Goal: Task Accomplishment & Management: Complete application form

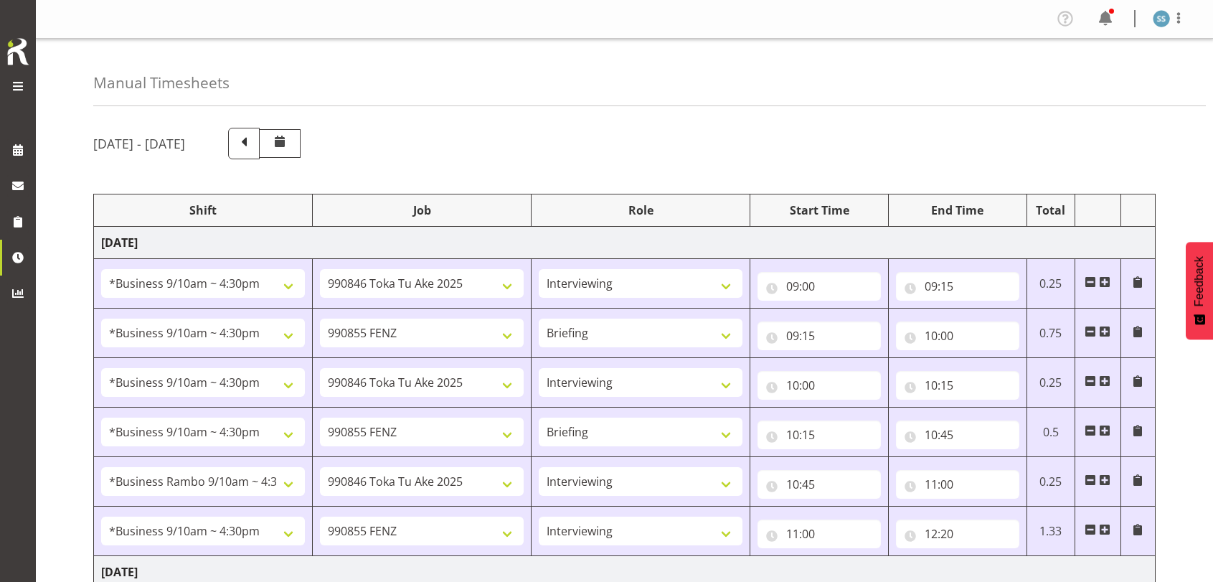
select select "26078"
select select "9426"
select select "47"
select select "26078"
select select "9636"
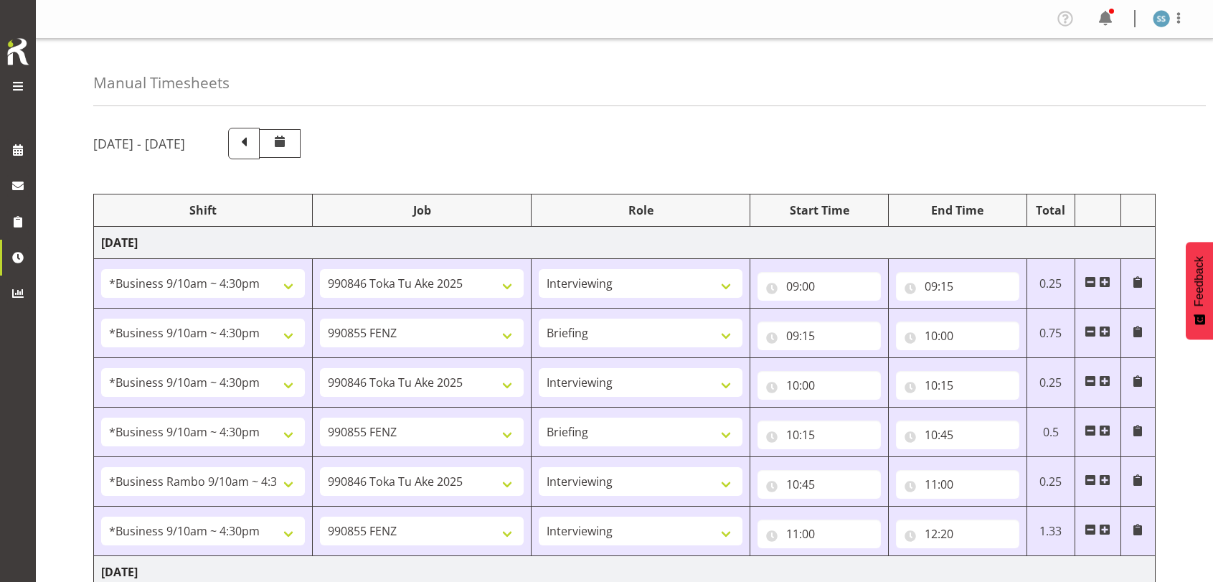
select select "26078"
select select "9426"
select select "47"
select select "26078"
select select "9636"
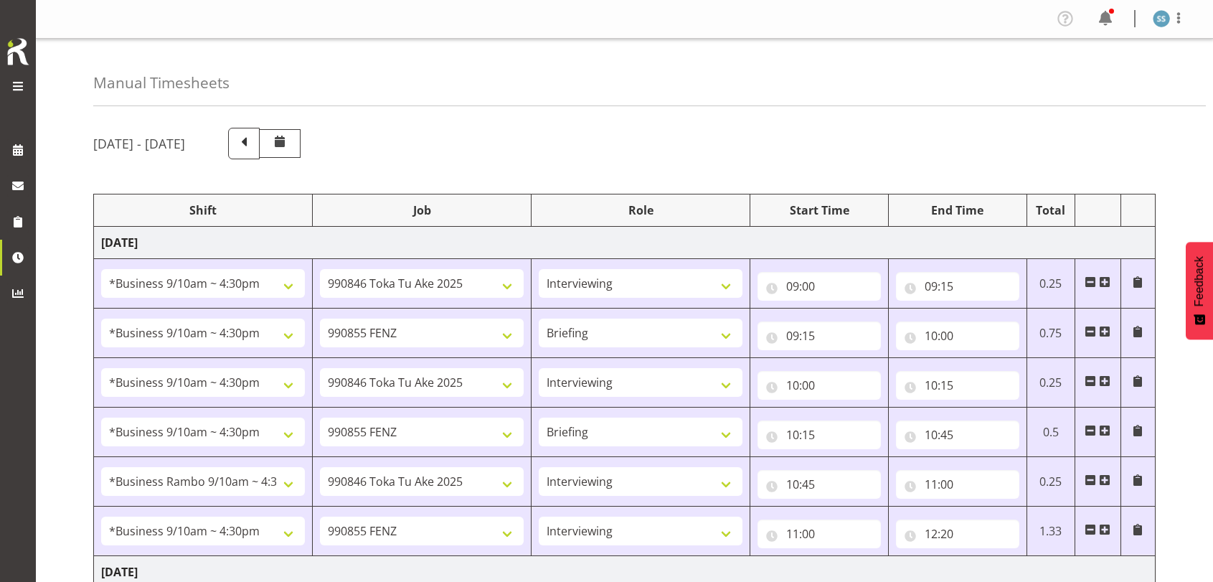
select select "70711"
select select "9426"
select select "47"
select select "26078"
select select "9636"
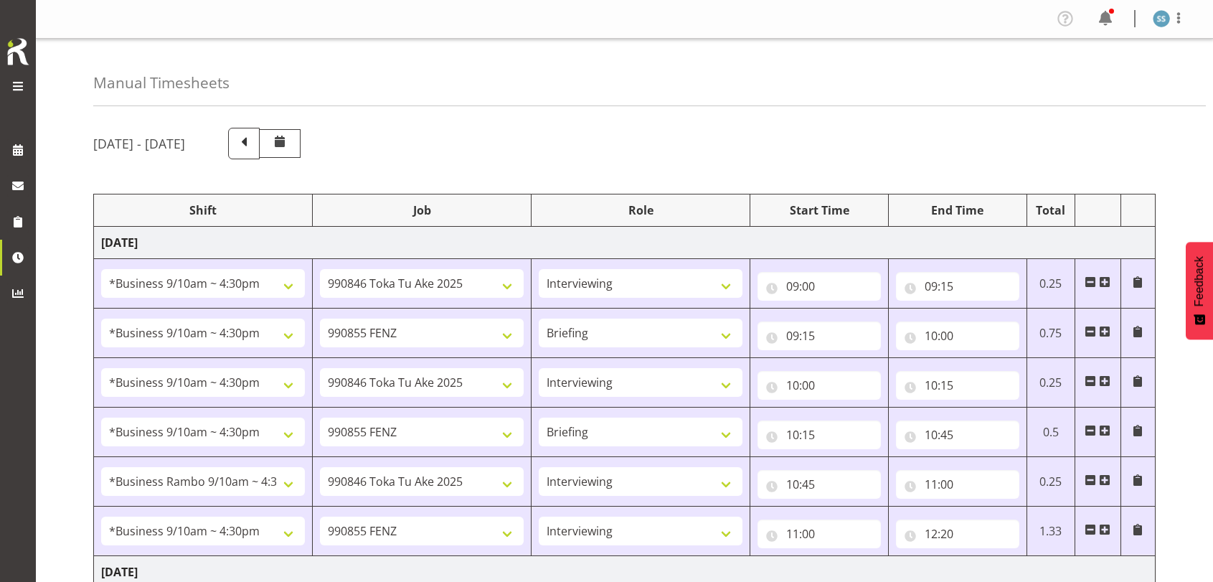
select select "47"
select select "26078"
select select "9636"
select select "47"
select select "48116"
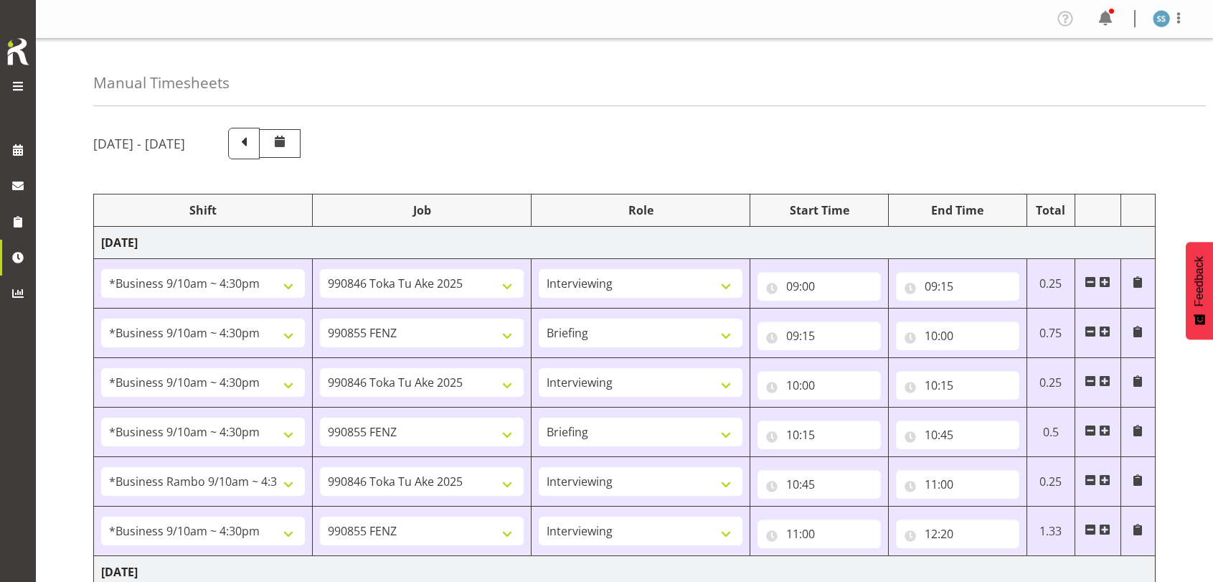
select select "10536"
select select "48116"
select select "10536"
select select "47"
select select "57511"
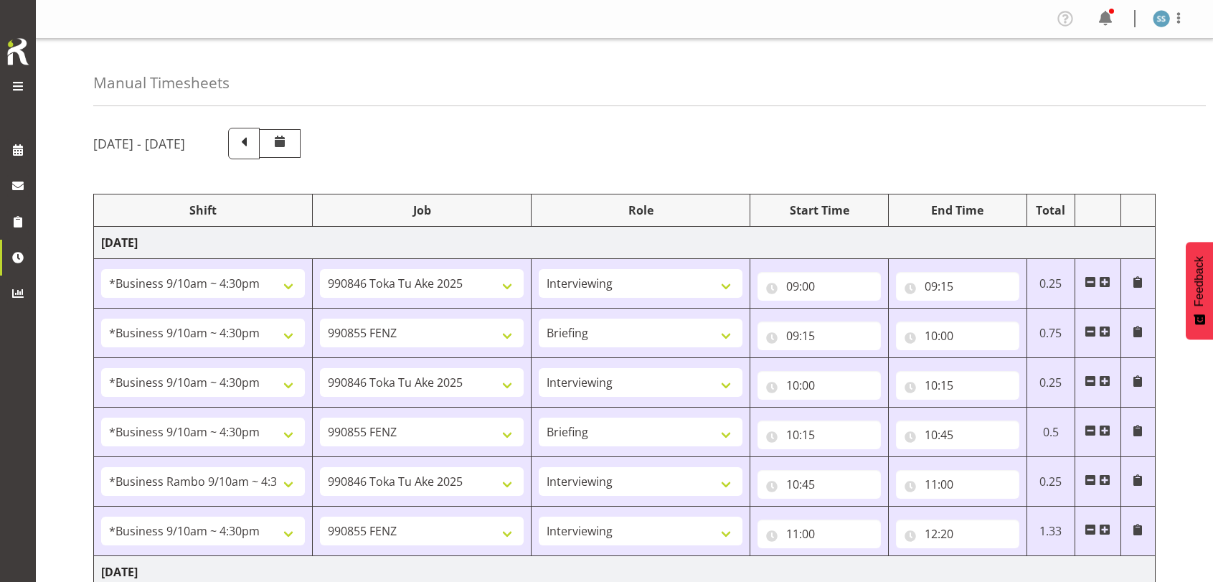
select select "10499"
select select "47"
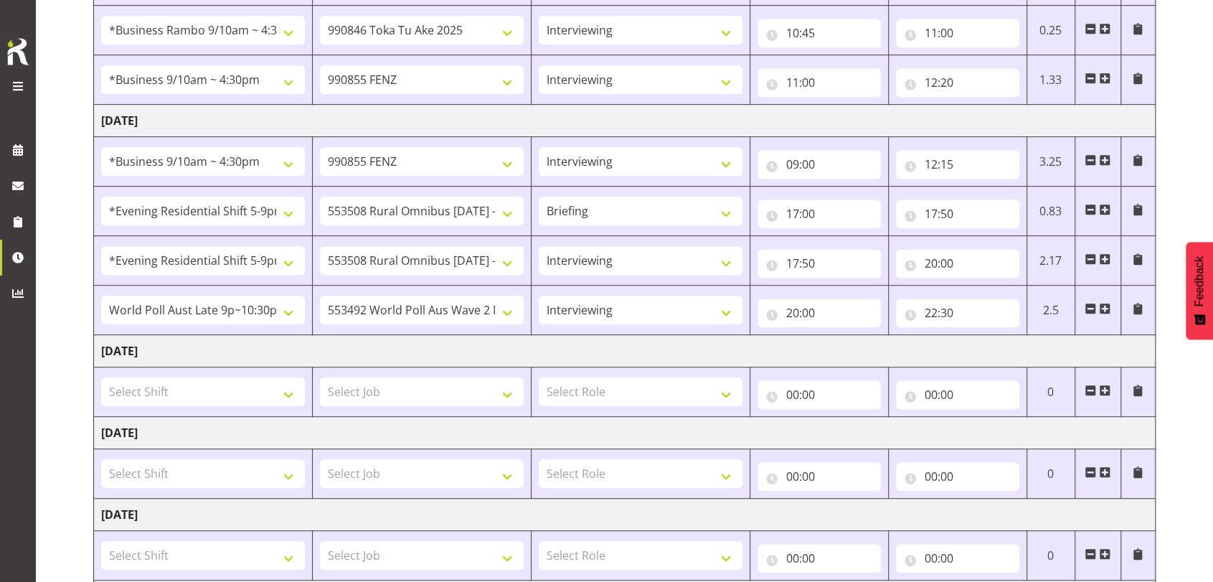
scroll to position [574, 0]
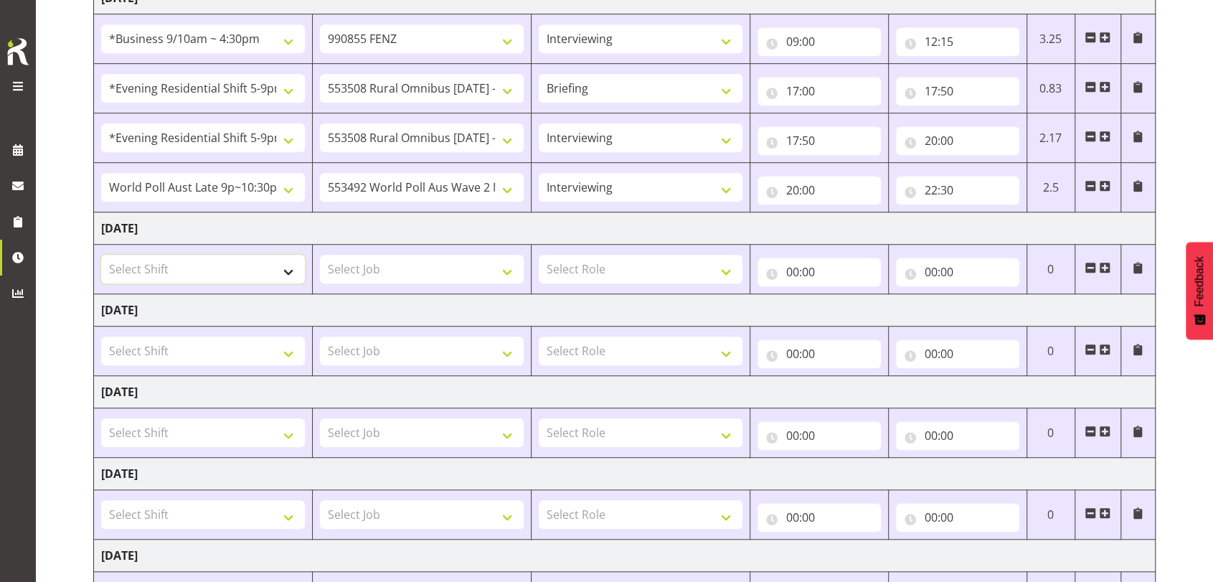
click at [290, 269] on select "Select Shift !!Project Briefing (Job to be assigned) !!Weekend Residential (Ros…" at bounding box center [203, 269] width 204 height 29
select select "70711"
click at [101, 255] on select "Select Shift !!Project Briefing (Job to be assigned) !!Weekend Residential (Ros…" at bounding box center [203, 269] width 204 height 29
click at [510, 272] on select "Select Job 550060 IF Admin 553492 World Poll Aus Wave 2 Main 2025 553493 World …" at bounding box center [422, 269] width 204 height 29
select select "9636"
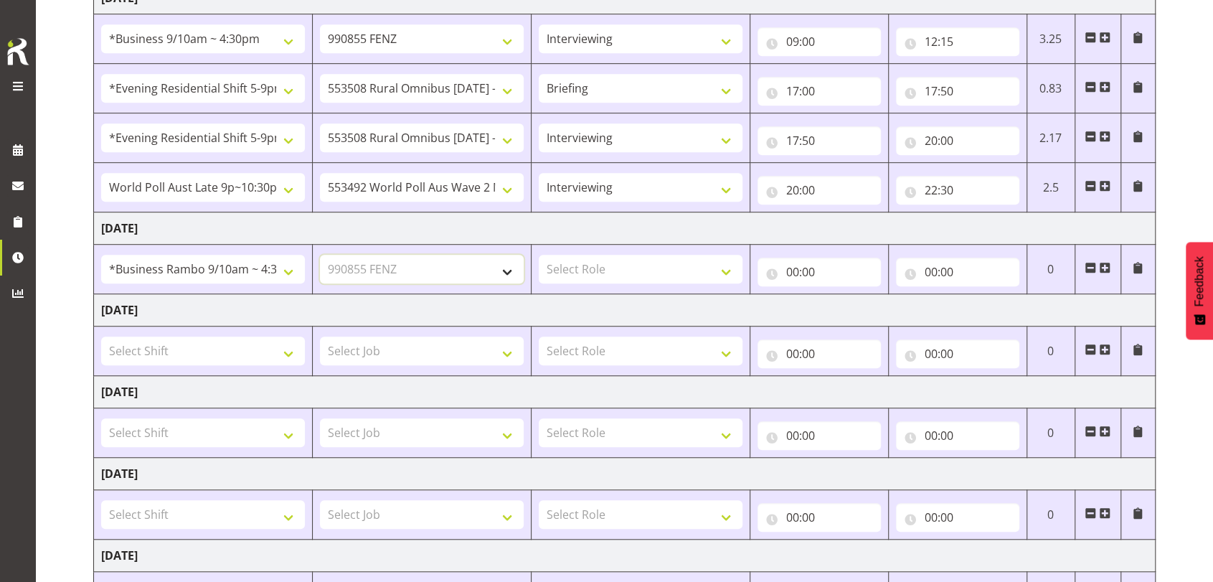
click at [320, 255] on select "Select Job 550060 IF Admin 553492 World Poll Aus Wave 2 Main 2025 553493 World …" at bounding box center [422, 269] width 204 height 29
click at [723, 270] on select "Select Role Briefing Interviewing" at bounding box center [641, 269] width 204 height 29
select select "47"
click at [539, 255] on select "Select Role Briefing Interviewing" at bounding box center [641, 269] width 204 height 29
click at [795, 272] on input "00:00" at bounding box center [818, 271] width 123 height 29
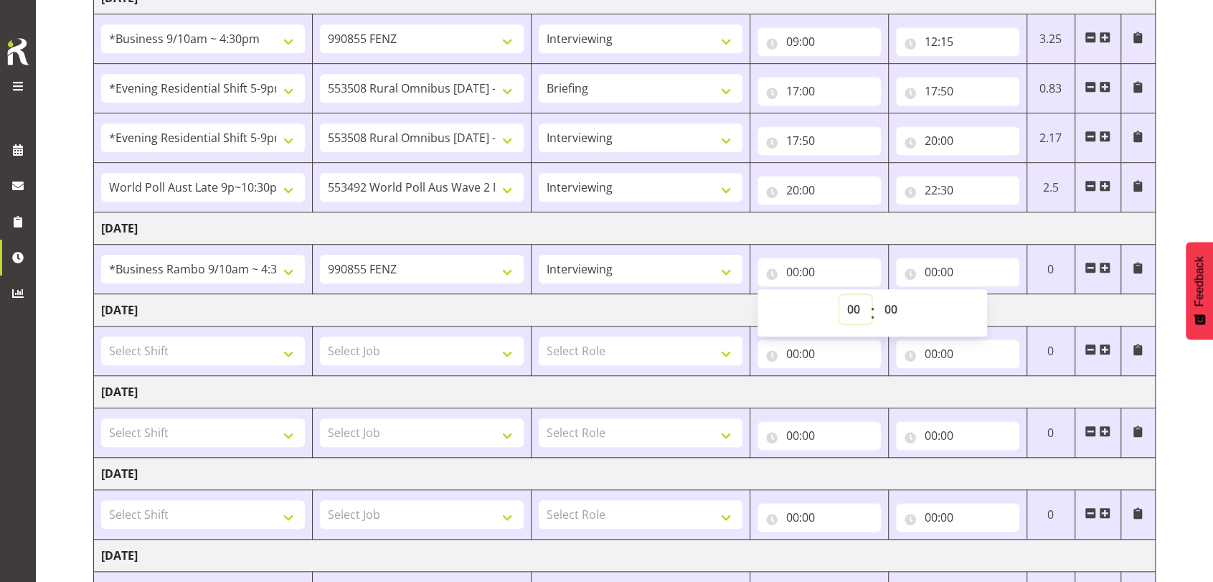
click at [852, 308] on select "00 01 02 03 04 05 06 07 08 09 10 11 12 13 14 15 16 17 18 19 20 21 22 23" at bounding box center [855, 309] width 32 height 29
click at [795, 267] on input "00:00" at bounding box center [818, 271] width 123 height 29
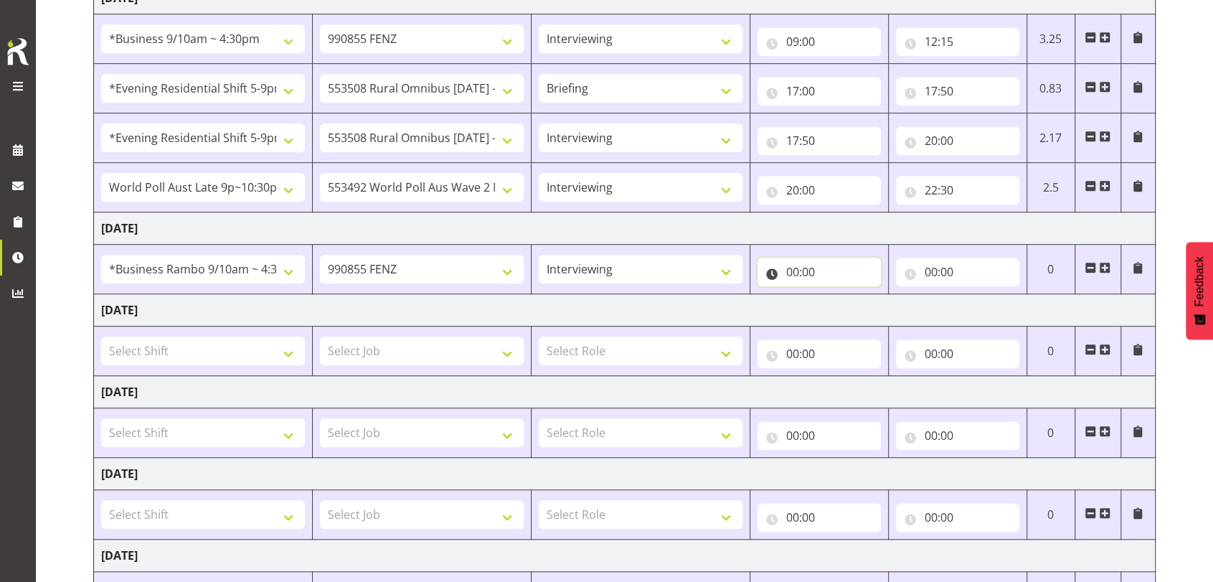
click at [795, 267] on input "00:00" at bounding box center [818, 271] width 123 height 29
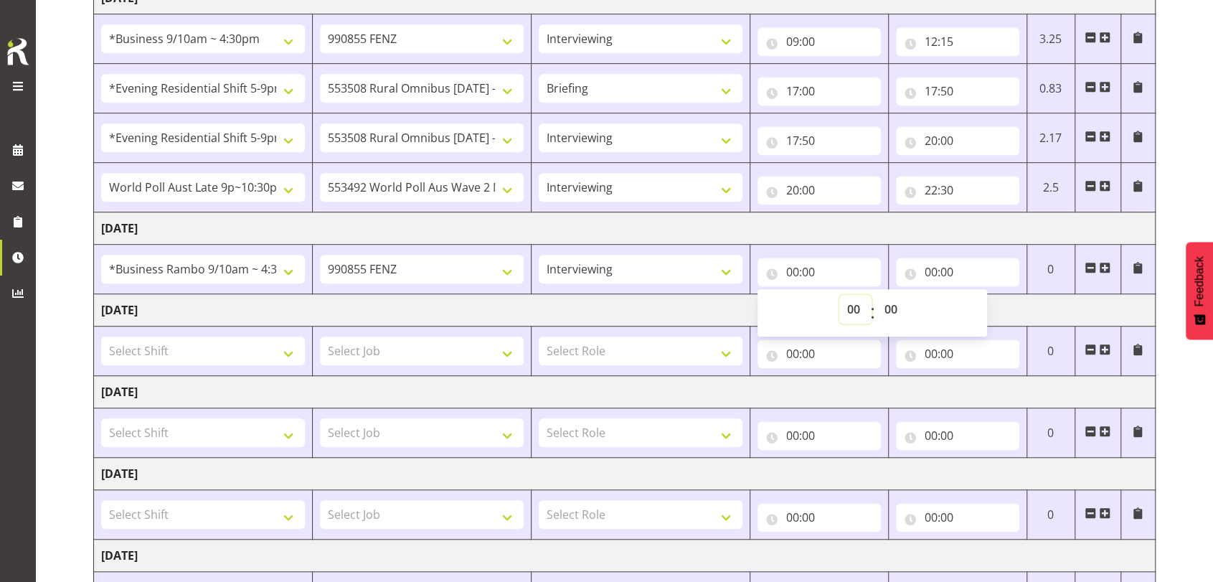
click at [855, 307] on select "00 01 02 03 04 05 06 07 08 09 10 11 12 13 14 15 16 17 18 19 20 21 22 23" at bounding box center [855, 309] width 32 height 29
select select "9"
click at [839, 295] on select "00 01 02 03 04 05 06 07 08 09 10 11 12 13 14 15 16 17 18 19 20 21 22 23" at bounding box center [855, 309] width 32 height 29
type input "09:00"
click at [929, 267] on input "00:00" at bounding box center [957, 271] width 123 height 29
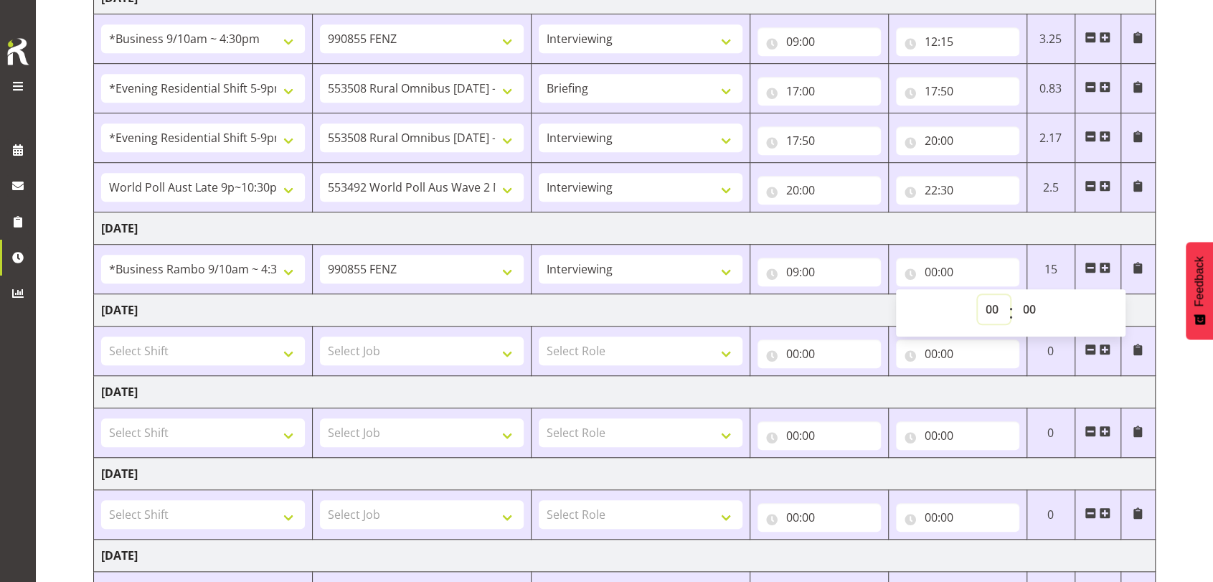
click at [991, 305] on select "00 01 02 03 04 05 06 07 08 09 10 11 12 13 14 15 16 17 18 19 20 21 22 23" at bounding box center [993, 309] width 32 height 29
select select "10"
click at [977, 295] on select "00 01 02 03 04 05 06 07 08 09 10 11 12 13 14 15 16 17 18 19 20 21 22 23" at bounding box center [993, 309] width 32 height 29
type input "10:00"
click at [1033, 307] on select "00 01 02 03 04 05 06 07 08 09 10 11 12 13 14 15 16 17 18 19 20 21 22 23 24 25 2…" at bounding box center [1031, 309] width 32 height 29
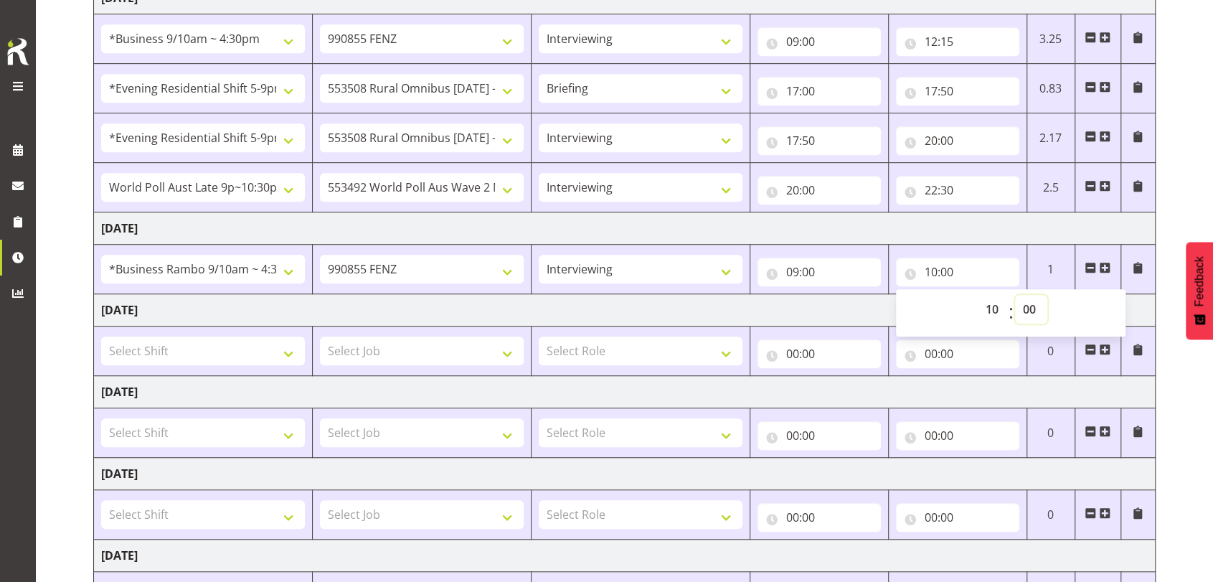
select select "20"
click at [1015, 295] on select "00 01 02 03 04 05 06 07 08 09 10 11 12 13 14 15 16 17 18 19 20 21 22 23 24 25 2…" at bounding box center [1031, 309] width 32 height 29
type input "10:20"
click at [1109, 263] on span at bounding box center [1104, 267] width 11 height 11
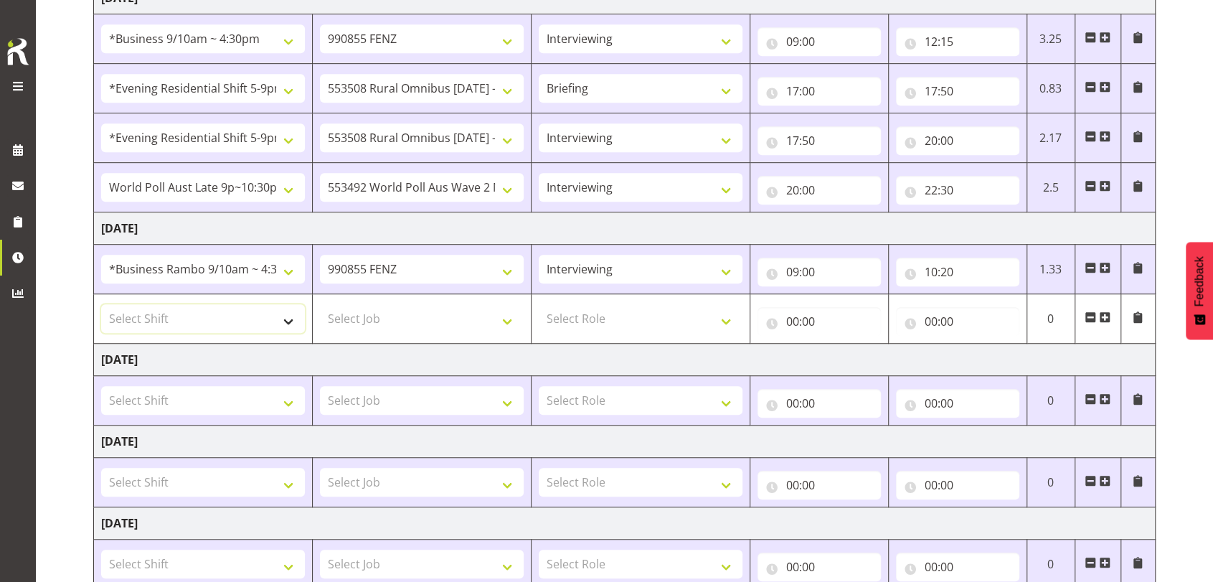
click at [293, 318] on select "Select Shift !!Project Briefing (Job to be assigned) !!Weekend Residential (Ros…" at bounding box center [203, 318] width 204 height 29
select select "26078"
click at [101, 304] on select "Select Shift !!Project Briefing (Job to be assigned) !!Weekend Residential (Ros…" at bounding box center [203, 318] width 204 height 29
click at [511, 318] on select "Select Job 550060 IF Admin 553492 World Poll Aus Wave 2 Main 2025 553493 World …" at bounding box center [422, 318] width 204 height 29
select select "10536"
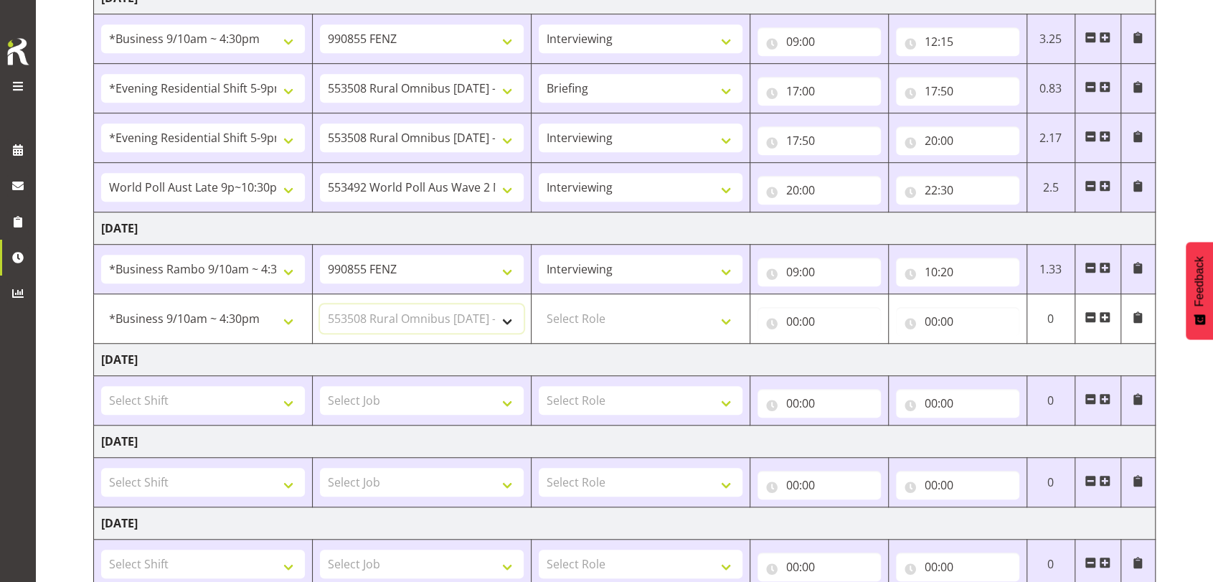
click at [320, 304] on select "Select Job 550060 IF Admin 553492 World Poll Aus Wave 2 Main 2025 553493 World …" at bounding box center [422, 318] width 204 height 29
drag, startPoint x: 721, startPoint y: 316, endPoint x: 710, endPoint y: 315, distance: 11.6
click at [721, 316] on select "Select Role Briefing Interviewing" at bounding box center [641, 318] width 204 height 29
select select "47"
click at [539, 304] on select "Select Role Briefing Interviewing" at bounding box center [641, 318] width 204 height 29
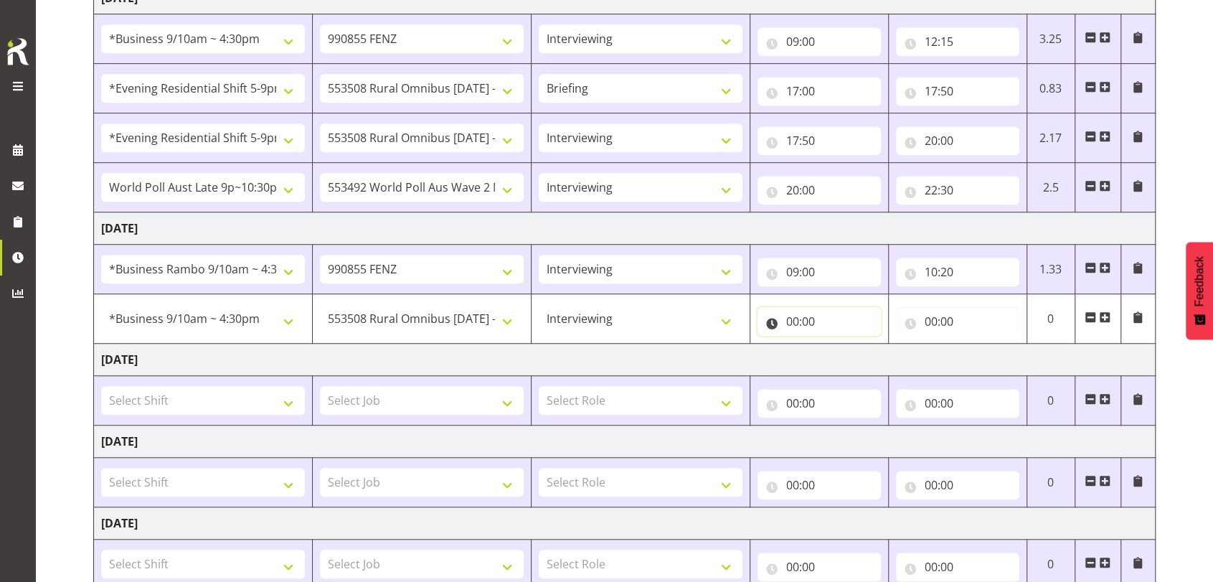
click at [794, 319] on input "00:00" at bounding box center [818, 321] width 123 height 29
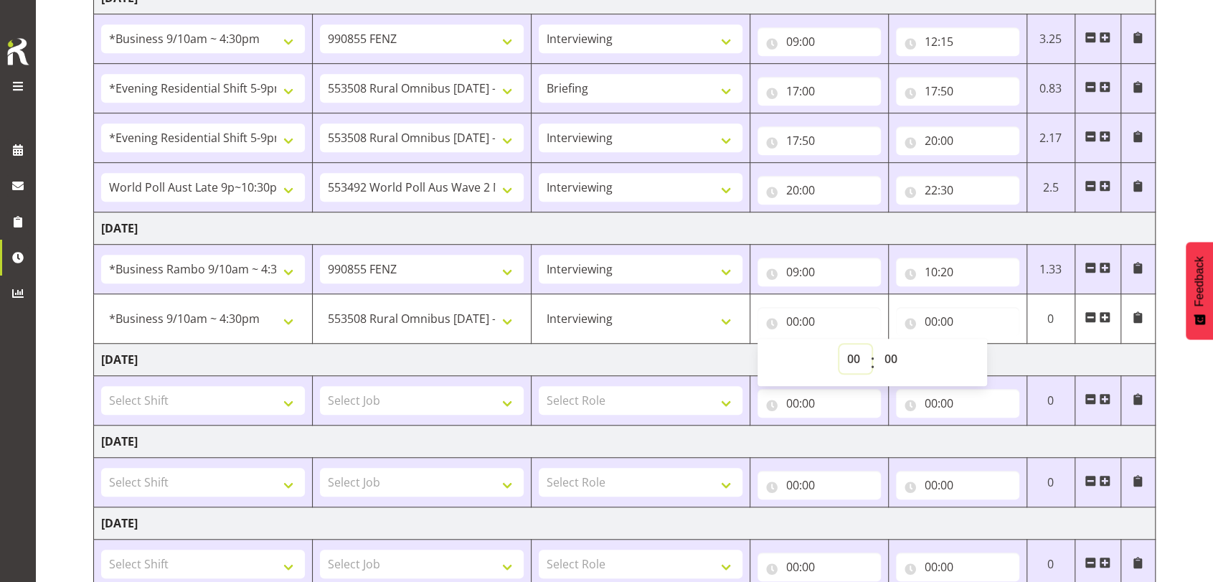
click at [848, 354] on select "00 01 02 03 04 05 06 07 08 09 10 11 12 13 14 15 16 17 18 19 20 21 22 23" at bounding box center [855, 358] width 32 height 29
select select "10"
click at [839, 344] on select "00 01 02 03 04 05 06 07 08 09 10 11 12 13 14 15 16 17 18 19 20 21 22 23" at bounding box center [855, 358] width 32 height 29
type input "10:00"
click at [887, 356] on select "00 01 02 03 04 05 06 07 08 09 10 11 12 13 14 15 16 17 18 19 20 21 22 23 24 25 2…" at bounding box center [892, 358] width 32 height 29
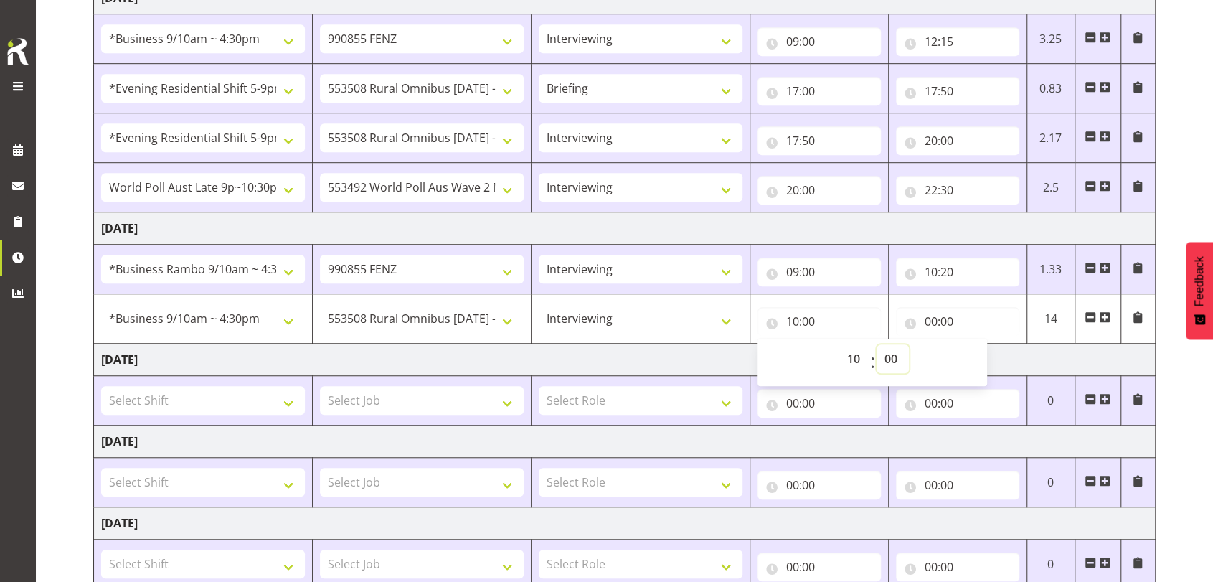
select select "20"
click at [876, 344] on select "00 01 02 03 04 05 06 07 08 09 10 11 12 13 14 15 16 17 18 19 20 21 22 23 24 25 2…" at bounding box center [892, 358] width 32 height 29
type input "10:20"
click at [929, 317] on input "00:00" at bounding box center [957, 321] width 123 height 29
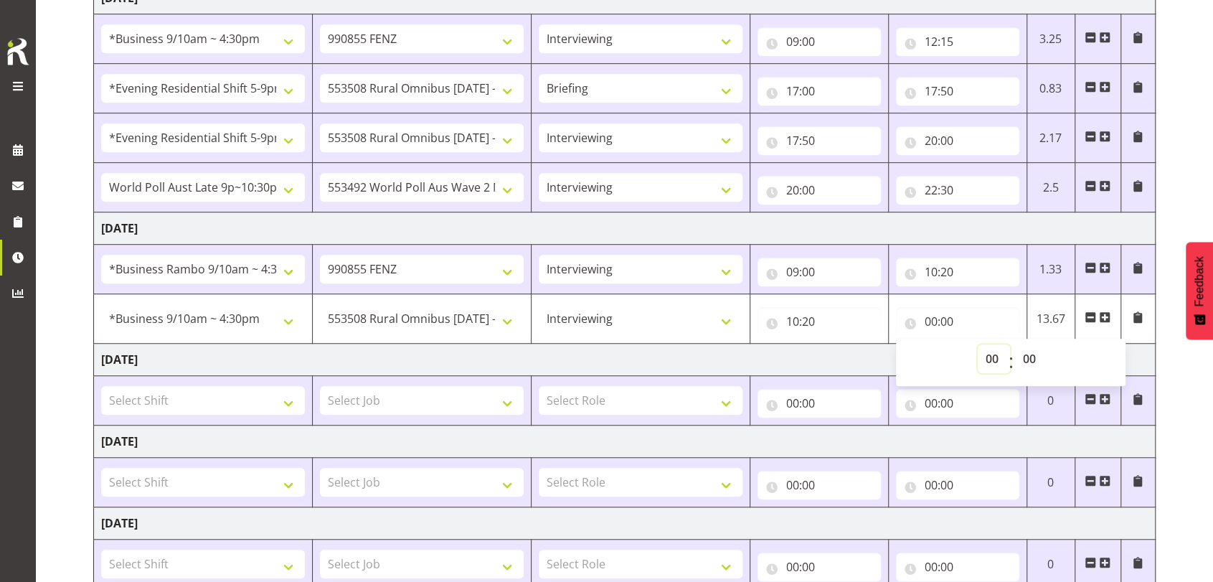
click at [984, 354] on select "00 01 02 03 04 05 06 07 08 09 10 11 12 13 14 15 16 17 18 19 20 21 22 23" at bounding box center [993, 358] width 32 height 29
select select "10"
click at [977, 344] on select "00 01 02 03 04 05 06 07 08 09 10 11 12 13 14 15 16 17 18 19 20 21 22 23" at bounding box center [993, 358] width 32 height 29
type input "10:00"
click at [1025, 354] on select "00 01 02 03 04 05 06 07 08 09 10 11 12 13 14 15 16 17 18 19 20 21 22 23 24 25 2…" at bounding box center [1031, 358] width 32 height 29
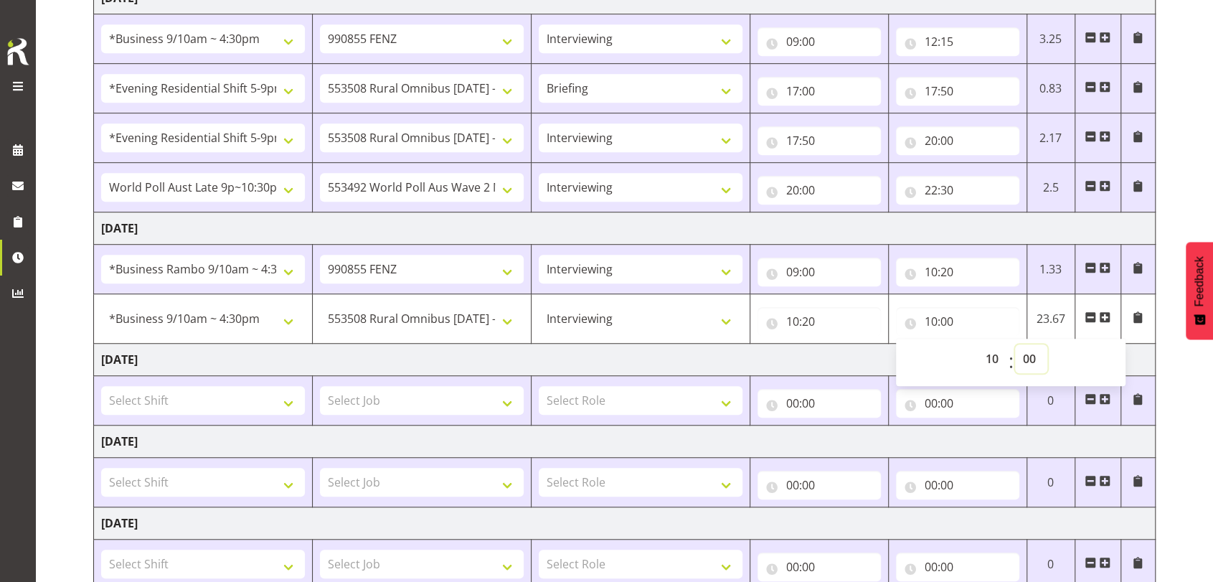
select select "30"
click at [1015, 344] on select "00 01 02 03 04 05 06 07 08 09 10 11 12 13 14 15 16 17 18 19 20 21 22 23 24 25 2…" at bounding box center [1031, 358] width 32 height 29
type input "10:30"
click at [1103, 313] on span at bounding box center [1104, 316] width 11 height 11
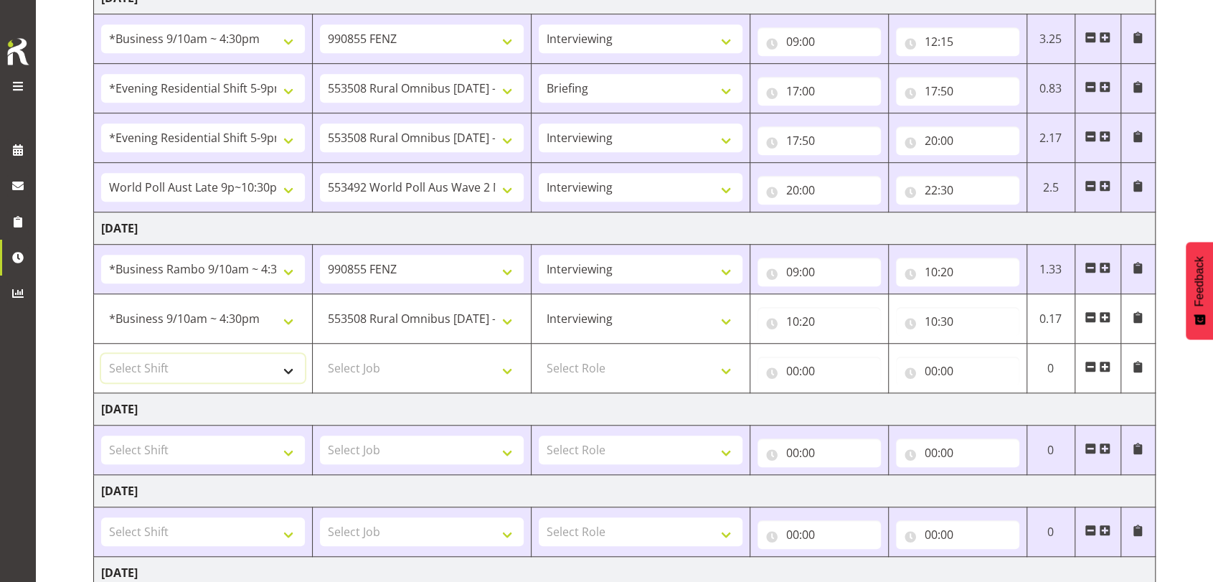
click at [290, 376] on select "Select Shift !!Project Briefing (Job to be assigned) !!Weekend Residential (Ros…" at bounding box center [203, 368] width 204 height 29
select select "26078"
click at [101, 354] on select "Select Shift !!Project Briefing (Job to be assigned) !!Weekend Residential (Ros…" at bounding box center [203, 368] width 204 height 29
click at [511, 370] on select "Select Job 550060 IF Admin 553492 World Poll Aus Wave 2 Main 2025 553493 World …" at bounding box center [422, 368] width 204 height 29
click at [320, 354] on select "Select Job 550060 IF Admin 553492 World Poll Aus Wave 2 Main 2025 553493 World …" at bounding box center [422, 368] width 204 height 29
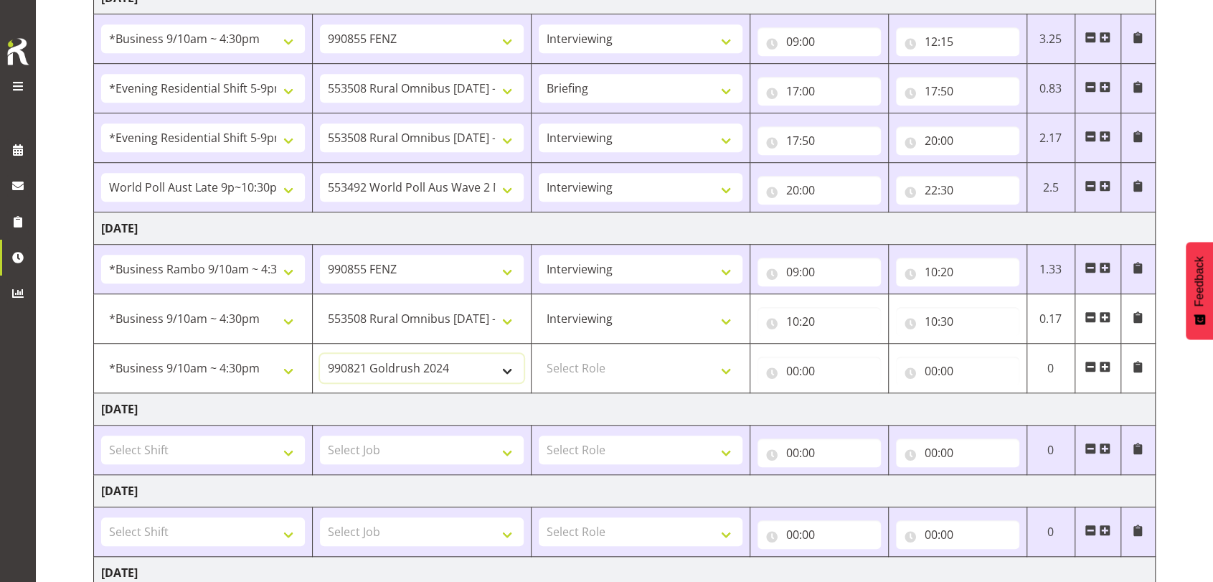
click at [508, 366] on select "550060 IF Admin 553492 World Poll Aus Wave 2 Main 2025 553493 World Poll NZ Wav…" at bounding box center [422, 368] width 204 height 29
select select "743"
click at [320, 354] on select "550060 IF Admin 553492 World Poll Aus Wave 2 Main 2025 553493 World Poll NZ Wav…" at bounding box center [422, 368] width 204 height 29
click at [513, 370] on select "550060 IF Admin 553492 World Poll Aus Wave 2 Main 2025 553493 World Poll NZ Wav…" at bounding box center [422, 368] width 204 height 29
click at [729, 364] on select "Select Role Briefing Interviewing" at bounding box center [641, 368] width 204 height 29
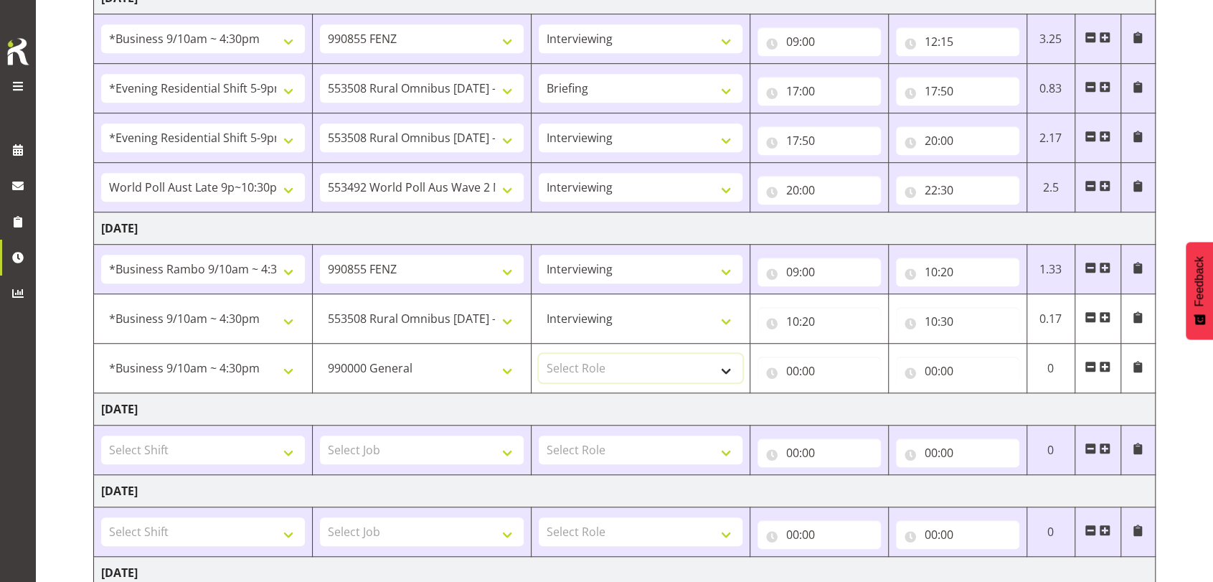
select select "297"
click at [539, 354] on select "Select Role Briefing Interviewing" at bounding box center [641, 368] width 204 height 29
click at [788, 367] on input "00:00" at bounding box center [818, 370] width 123 height 29
click at [849, 407] on select "00 01 02 03 04 05 06 07 08 09 10 11 12 13 14 15 16 17 18 19 20 21 22 23" at bounding box center [855, 408] width 32 height 29
select select "10"
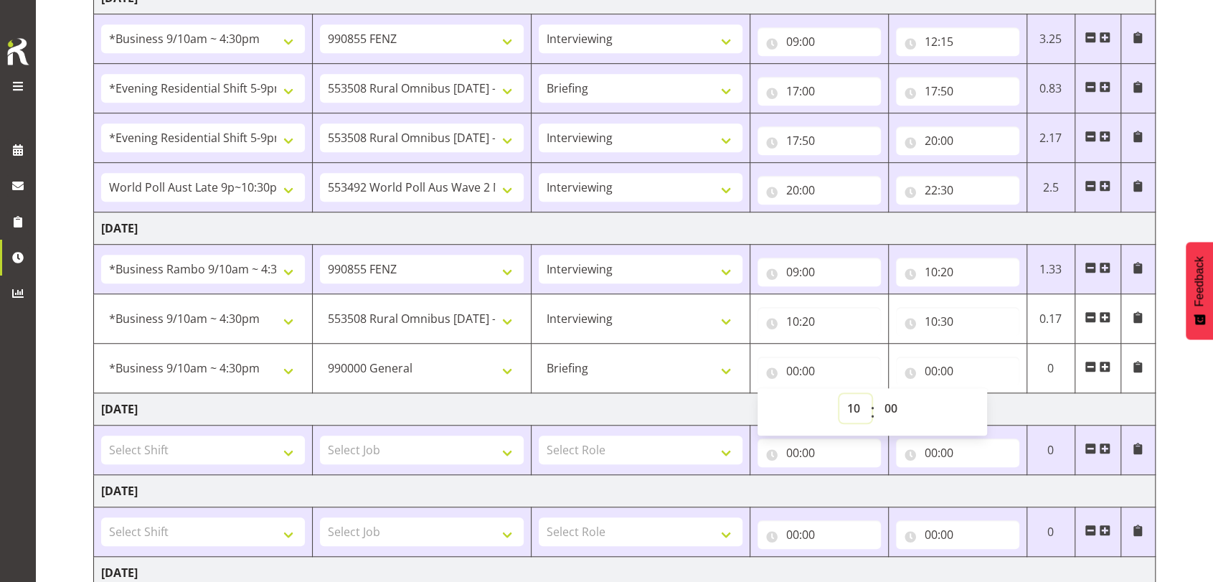
click at [839, 394] on select "00 01 02 03 04 05 06 07 08 09 10 11 12 13 14 15 16 17 18 19 20 21 22 23" at bounding box center [855, 408] width 32 height 29
type input "10:00"
click at [890, 408] on select "00 01 02 03 04 05 06 07 08 09 10 11 12 13 14 15 16 17 18 19 20 21 22 23 24 25 2…" at bounding box center [892, 408] width 32 height 29
select select "30"
click at [876, 394] on select "00 01 02 03 04 05 06 07 08 09 10 11 12 13 14 15 16 17 18 19 20 21 22 23 24 25 2…" at bounding box center [892, 408] width 32 height 29
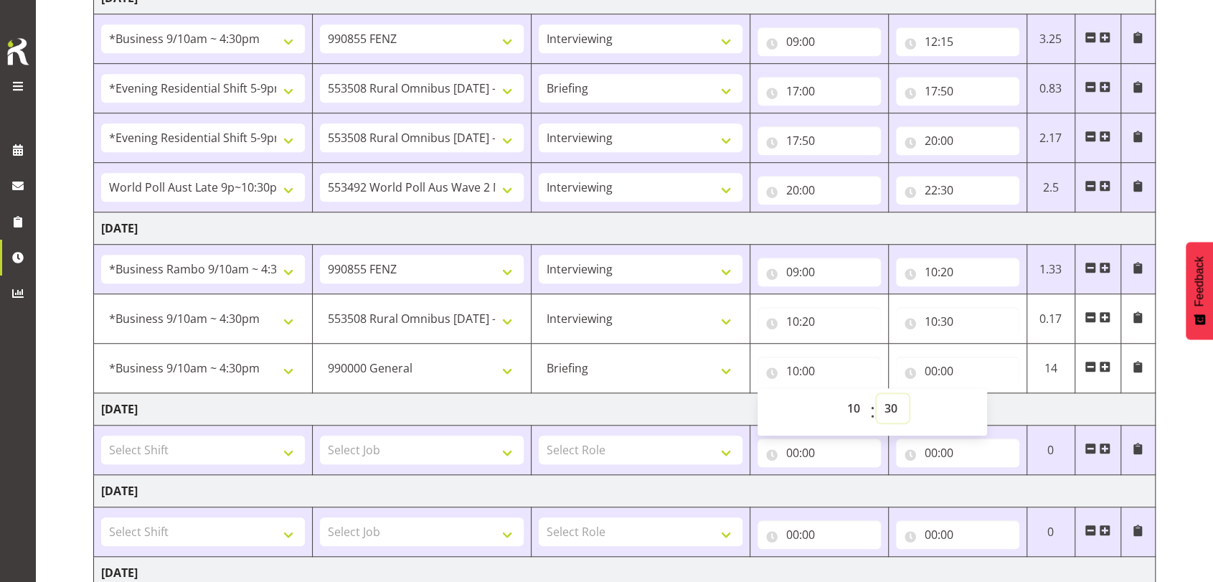
type input "10:30"
click at [934, 369] on input "00:00" at bounding box center [957, 370] width 123 height 29
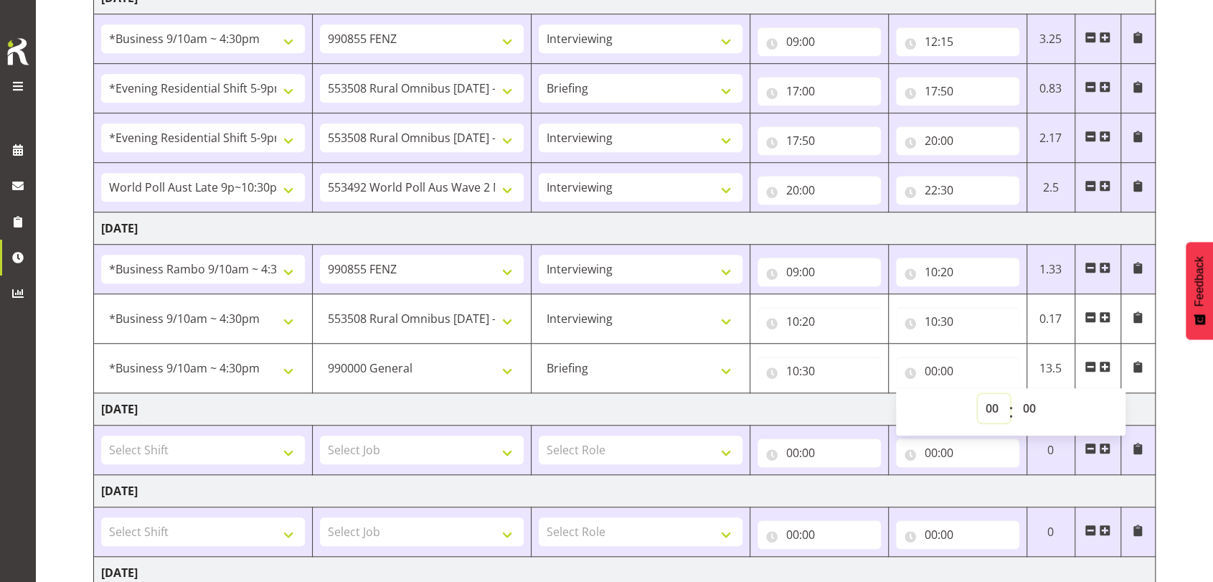
click at [993, 408] on select "00 01 02 03 04 05 06 07 08 09 10 11 12 13 14 15 16 17 18 19 20 21 22 23" at bounding box center [993, 408] width 32 height 29
select select "11"
click at [977, 394] on select "00 01 02 03 04 05 06 07 08 09 10 11 12 13 14 15 16 17 18 19 20 21 22 23" at bounding box center [993, 408] width 32 height 29
type input "11:00"
drag, startPoint x: 1026, startPoint y: 407, endPoint x: 1030, endPoint y: 399, distance: 9.3
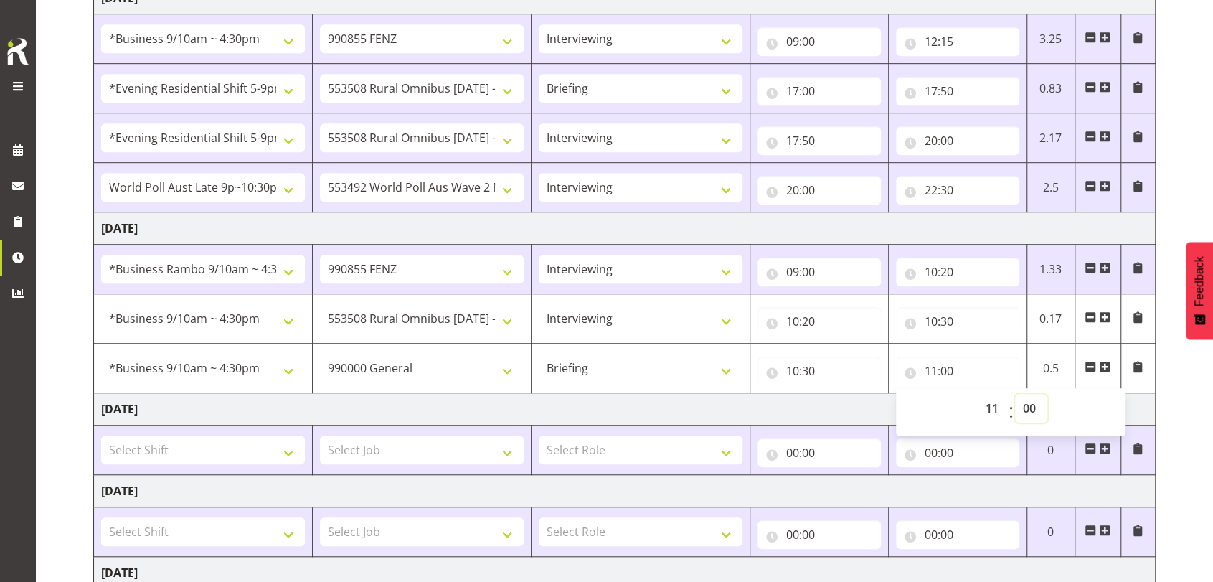
click at [1026, 407] on select "00 01 02 03 04 05 06 07 08 09 10 11 12 13 14 15 16 17 18 19 20 21 22 23 24 25 2…" at bounding box center [1031, 408] width 32 height 29
select select "15"
click at [1015, 394] on select "00 01 02 03 04 05 06 07 08 09 10 11 12 13 14 15 16 17 18 19 20 21 22 23 24 25 2…" at bounding box center [1031, 408] width 32 height 29
type input "11:15"
click at [1104, 361] on span at bounding box center [1104, 366] width 11 height 11
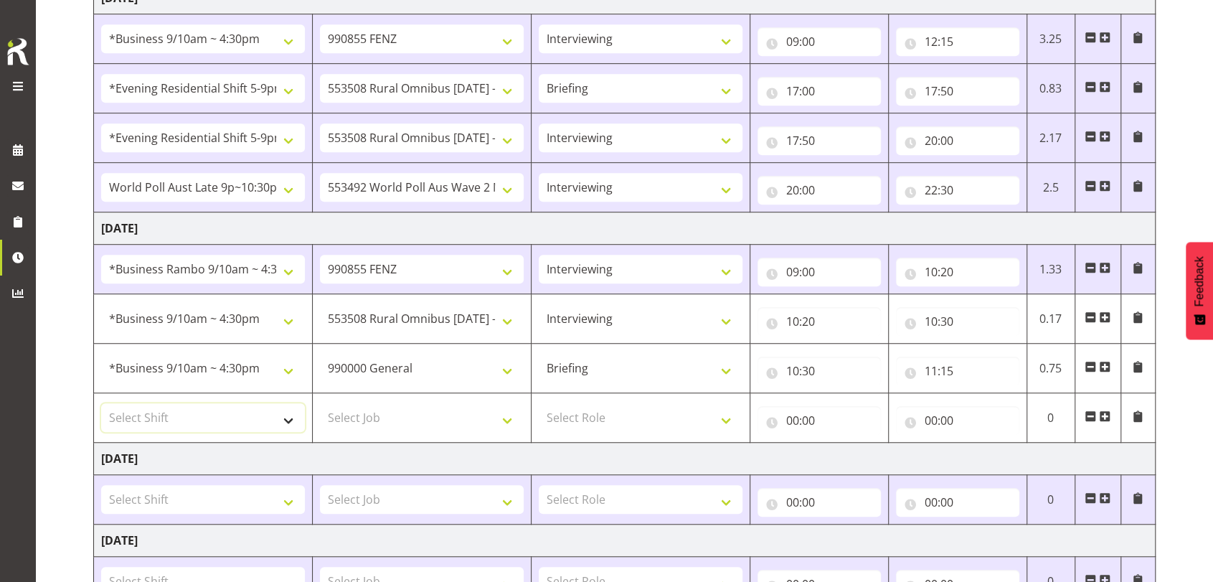
click at [293, 415] on select "Select Shift !!Project Briefing (Job to be assigned) !!Weekend Residential (Ros…" at bounding box center [203, 417] width 204 height 29
click at [526, 404] on td "Select Job 550060 IF Admin 553492 World Poll Aus Wave 2 Main 2025 553493 World …" at bounding box center [422, 417] width 219 height 49
click at [289, 414] on select "Select Shift !!Project Briefing (Job to be assigned) !!Weekend Residential (Ros…" at bounding box center [203, 417] width 204 height 29
select select "70711"
click at [101, 403] on select "Select Shift !!Project Briefing (Job to be assigned) !!Weekend Residential (Ros…" at bounding box center [203, 417] width 204 height 29
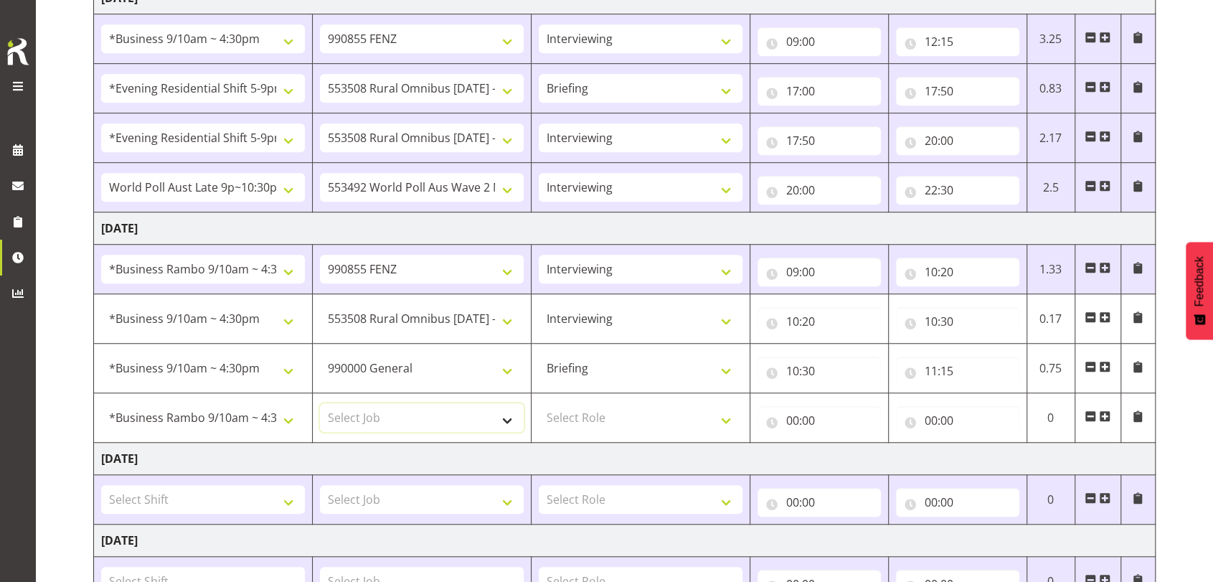
click at [511, 422] on select "Select Job 550060 IF Admin 553492 World Poll Aus Wave 2 Main 2025 553493 World …" at bounding box center [422, 417] width 204 height 29
select select "743"
click at [320, 403] on select "Select Job 550060 IF Admin 553492 World Poll Aus Wave 2 Main 2025 553493 World …" at bounding box center [422, 417] width 204 height 29
click at [731, 420] on select "Select Role Briefing Interviewing" at bounding box center [641, 417] width 204 height 29
select select "47"
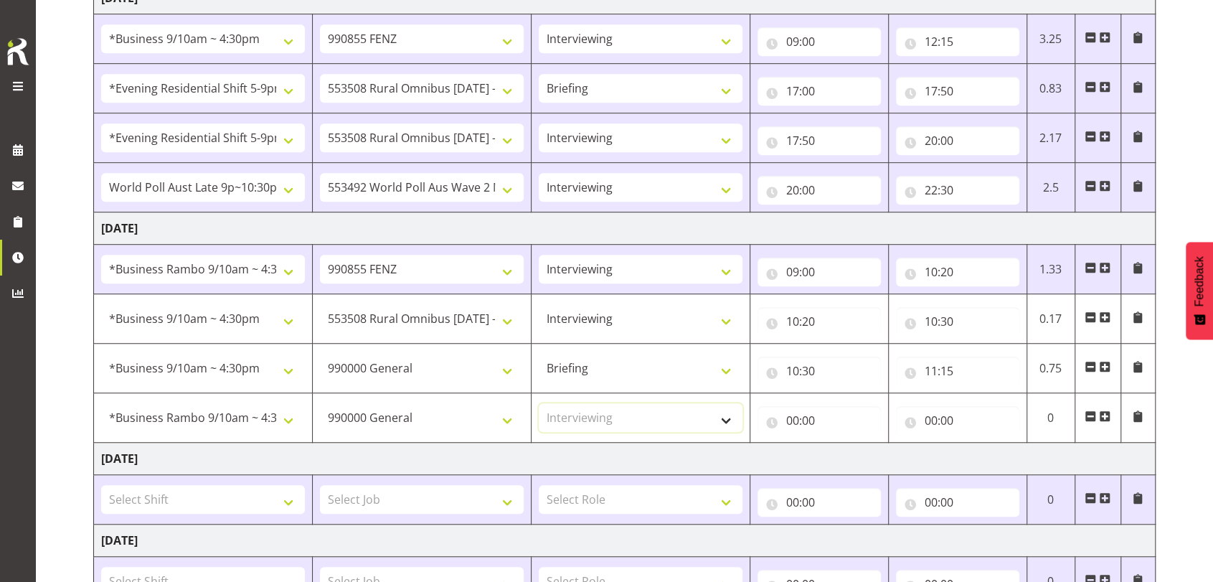
click at [539, 403] on select "Select Role Briefing Interviewing" at bounding box center [641, 417] width 204 height 29
click at [791, 421] on input "00:00" at bounding box center [818, 420] width 123 height 29
click at [848, 456] on select "00 01 02 03 04 05 06 07 08 09 10 11 12 13 14 15 16 17 18 19 20 21 22 23" at bounding box center [855, 457] width 32 height 29
select select "11"
click at [839, 443] on select "00 01 02 03 04 05 06 07 08 09 10 11 12 13 14 15 16 17 18 19 20 21 22 23" at bounding box center [855, 457] width 32 height 29
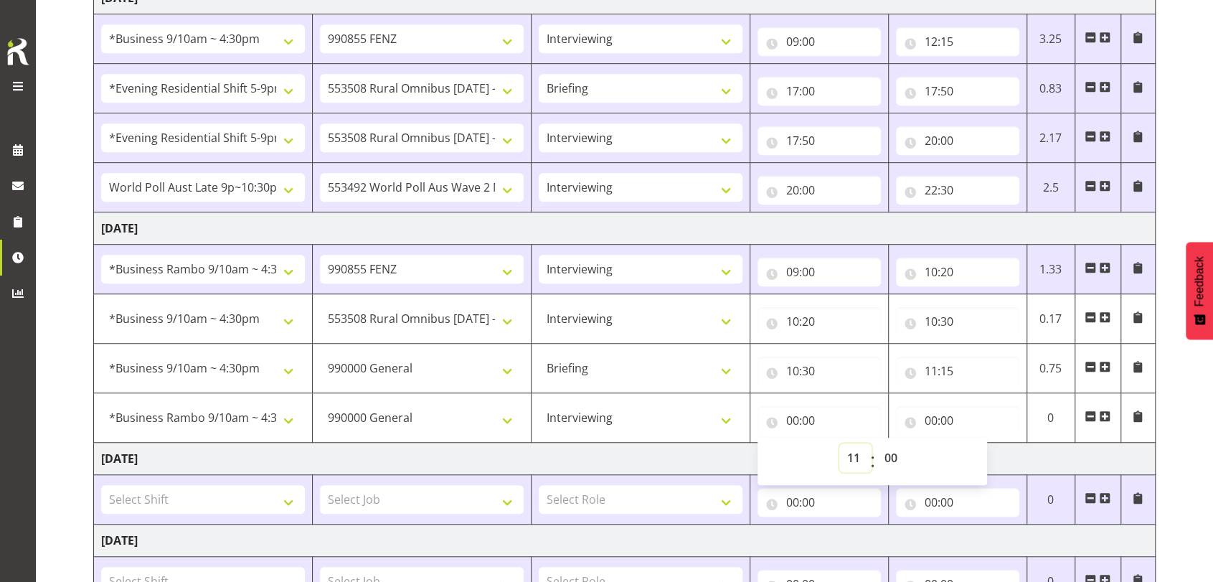
type input "11:00"
click at [896, 454] on select "00 01 02 03 04 05 06 07 08 09 10 11 12 13 14 15 16 17 18 19 20 21 22 23 24 25 2…" at bounding box center [892, 457] width 32 height 29
select select "15"
click at [876, 443] on select "00 01 02 03 04 05 06 07 08 09 10 11 12 13 14 15 16 17 18 19 20 21 22 23 24 25 2…" at bounding box center [892, 457] width 32 height 29
type input "11:15"
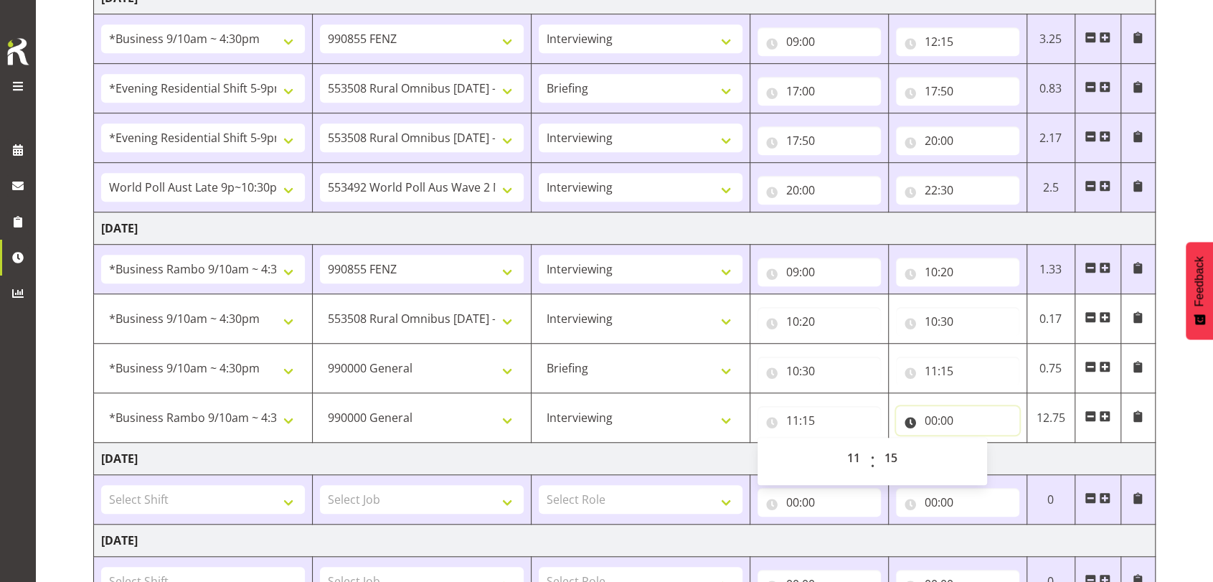
click at [935, 430] on input "00:00" at bounding box center [957, 420] width 123 height 29
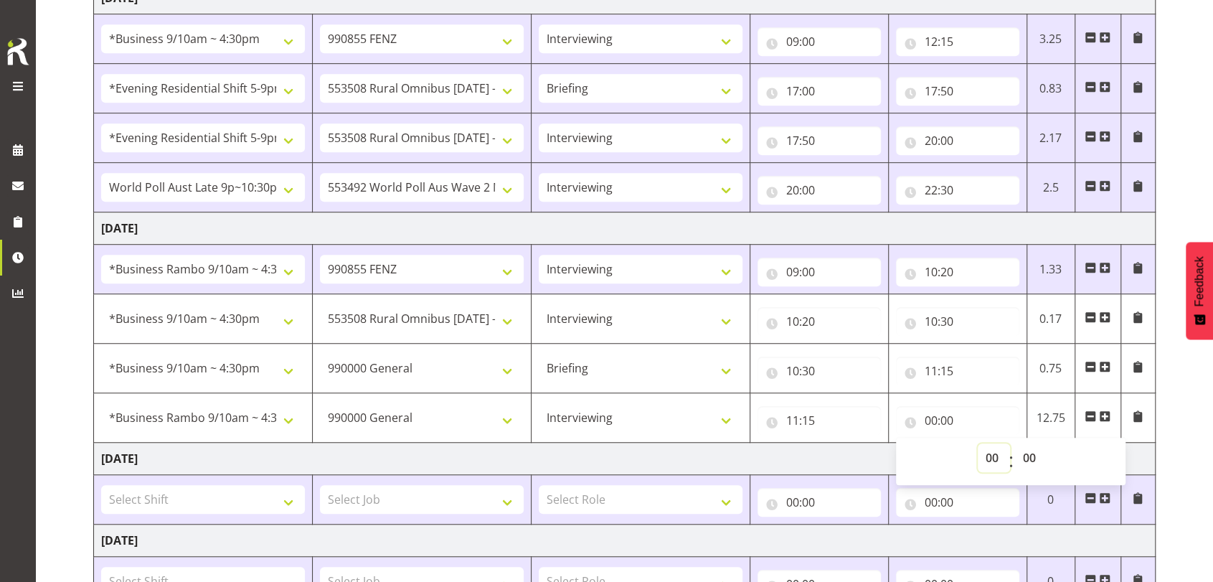
click at [997, 454] on select "00 01 02 03 04 05 06 07 08 09 10 11 12 13 14 15 16 17 18 19 20 21 22 23" at bounding box center [993, 457] width 32 height 29
select select "12"
click at [977, 443] on select "00 01 02 03 04 05 06 07 08 09 10 11 12 13 14 15 16 17 18 19 20 21 22 23" at bounding box center [993, 457] width 32 height 29
type input "12:00"
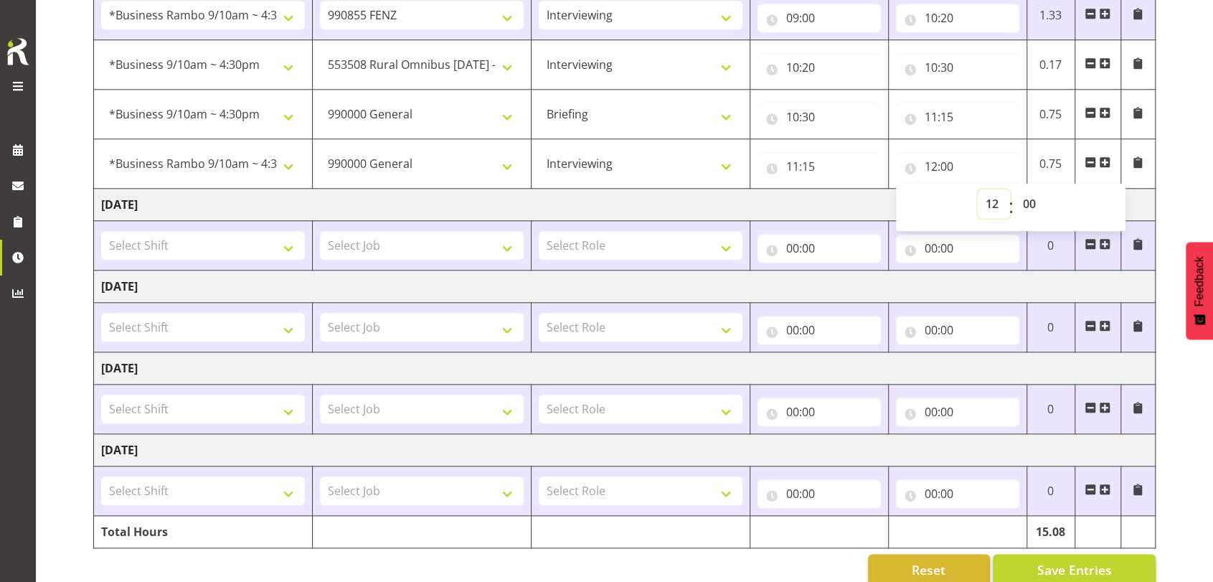
scroll to position [855, 0]
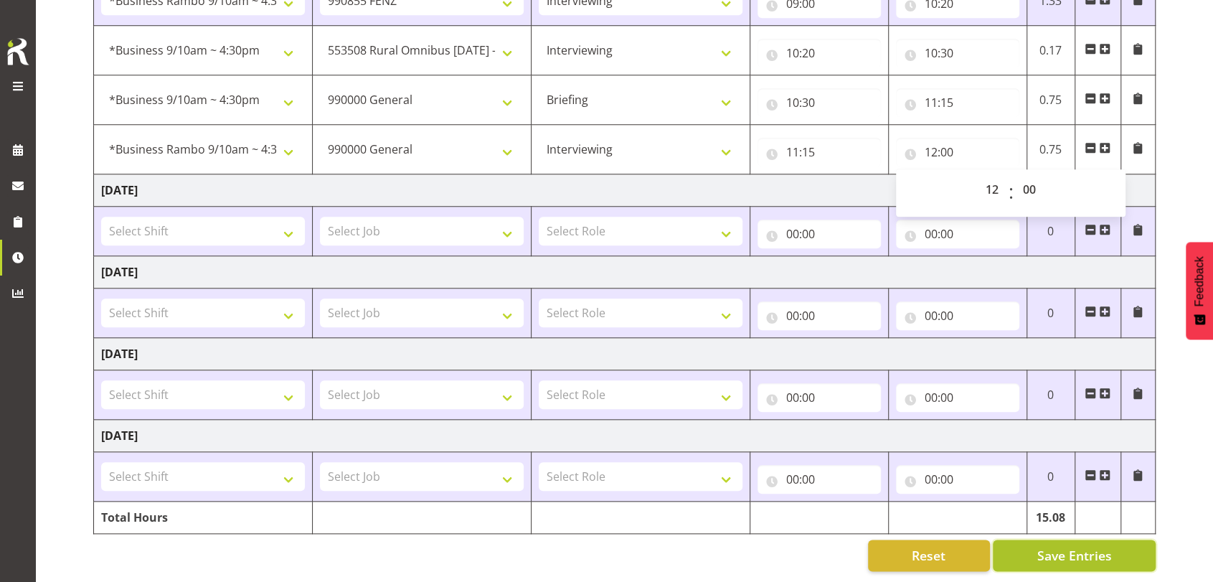
click at [1081, 546] on span "Save Entries" at bounding box center [1073, 555] width 75 height 19
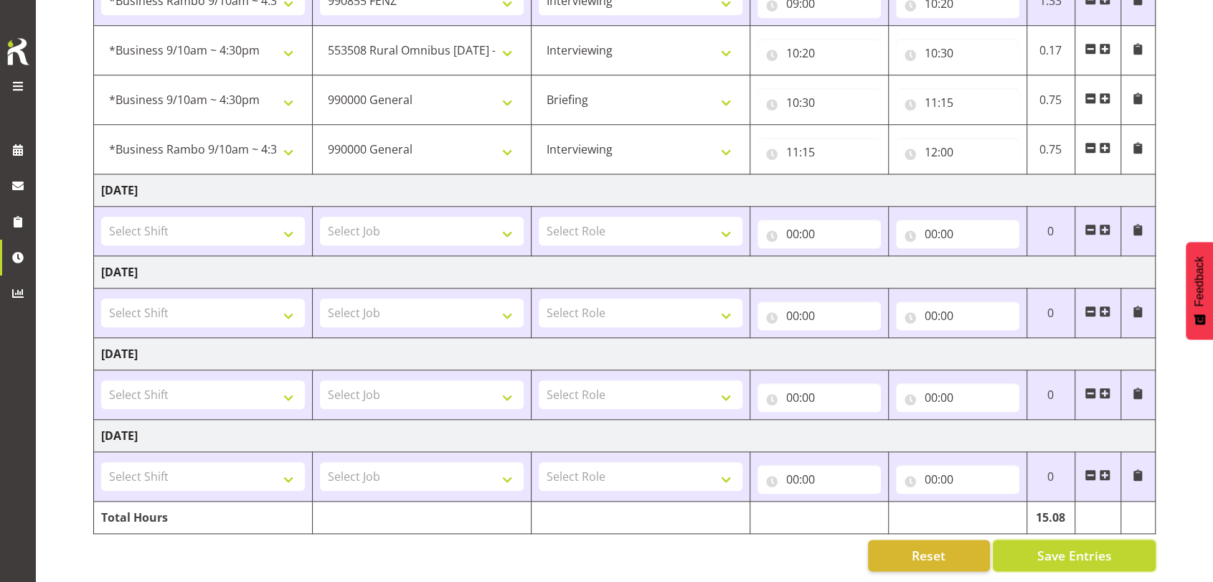
select select "26078"
select select "10536"
type input "10:20"
type input "10:30"
select select "743"
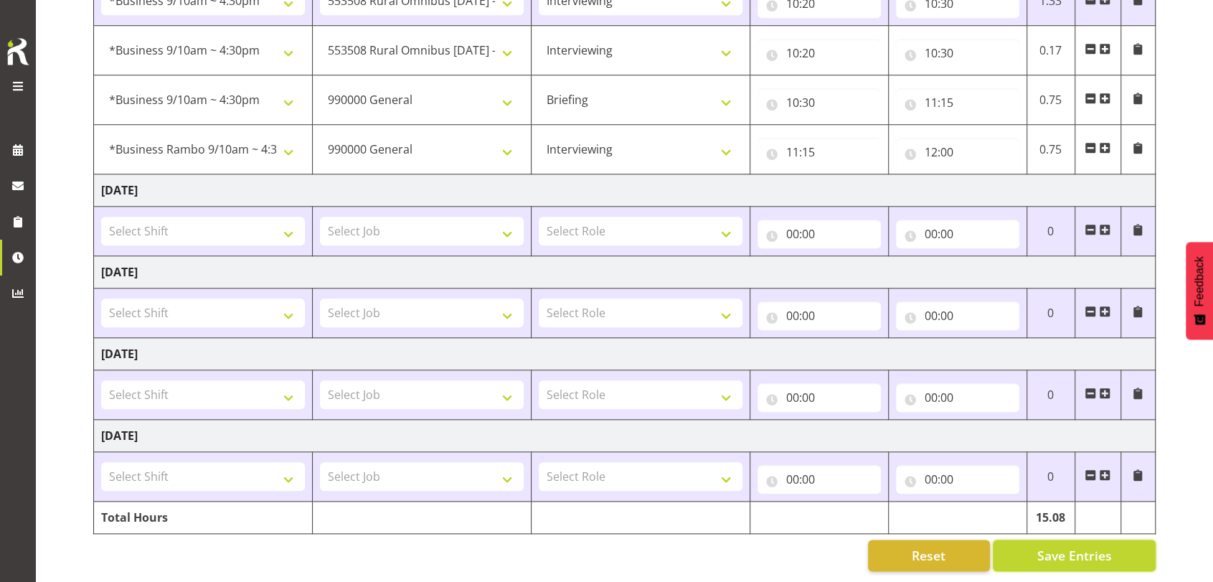
select select "297"
type input "10:30"
type input "11:15"
select select "70711"
select select "47"
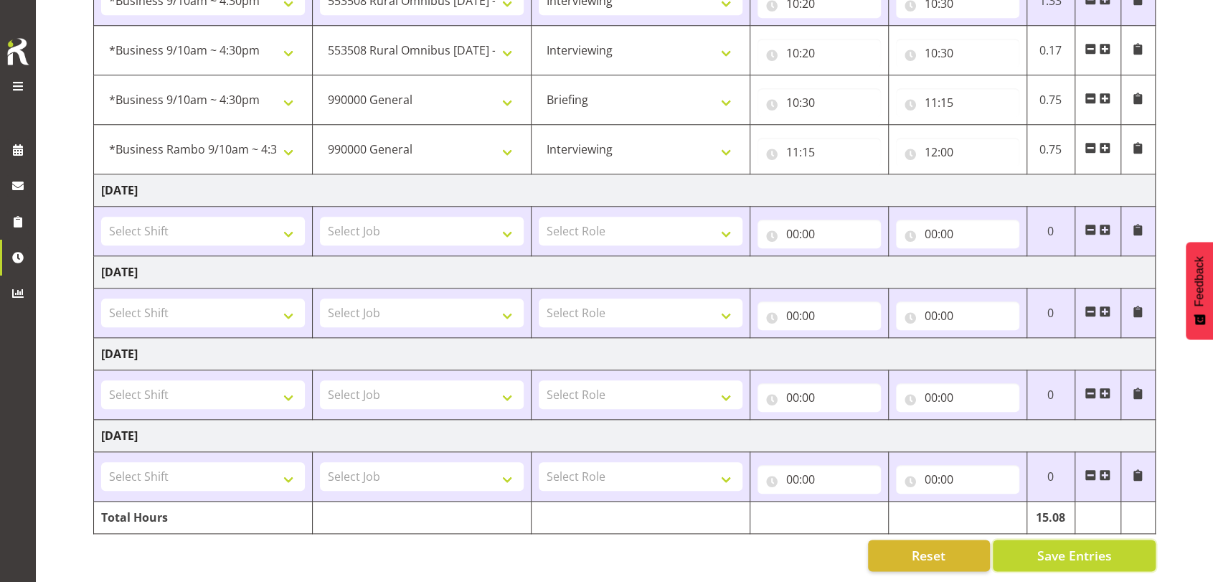
type input "11:15"
type input "12:00"
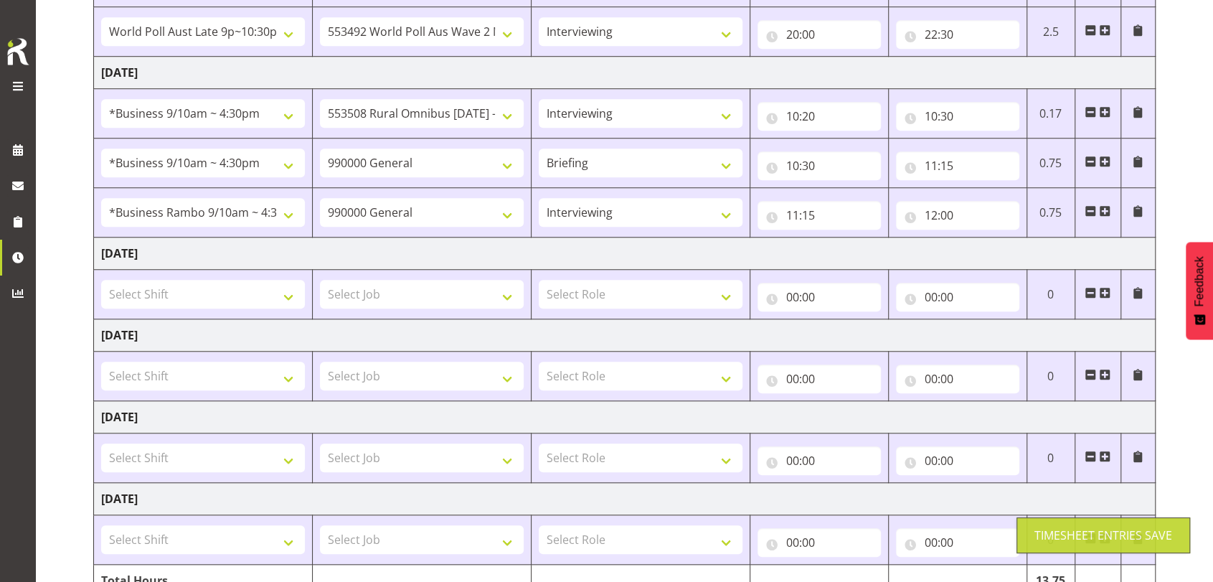
scroll to position [614, 0]
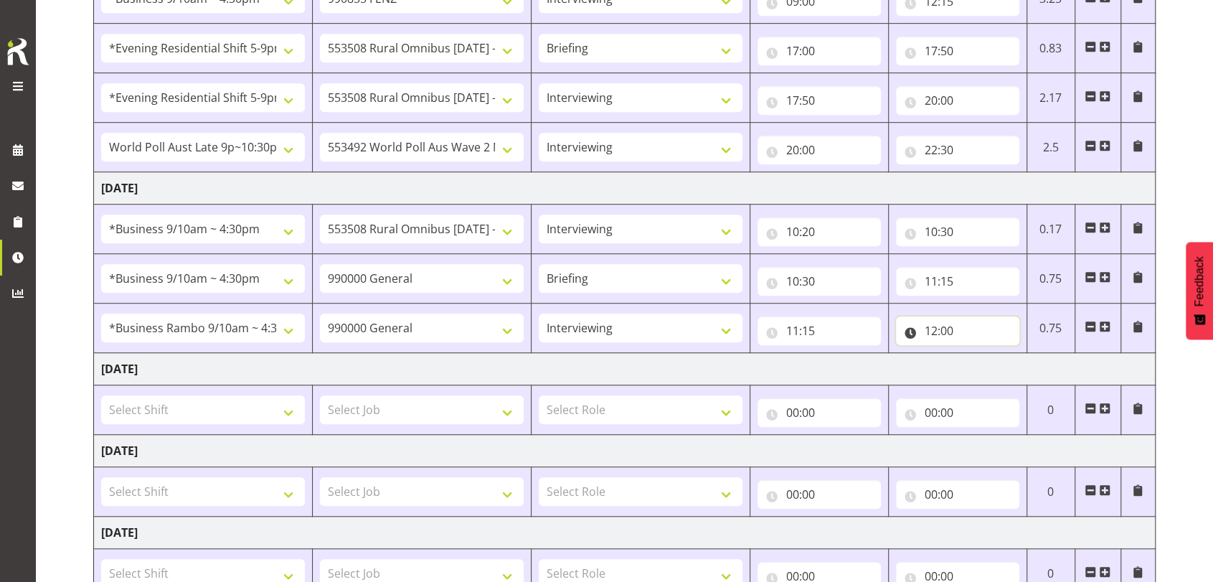
click at [937, 331] on input "12:00" at bounding box center [957, 330] width 123 height 29
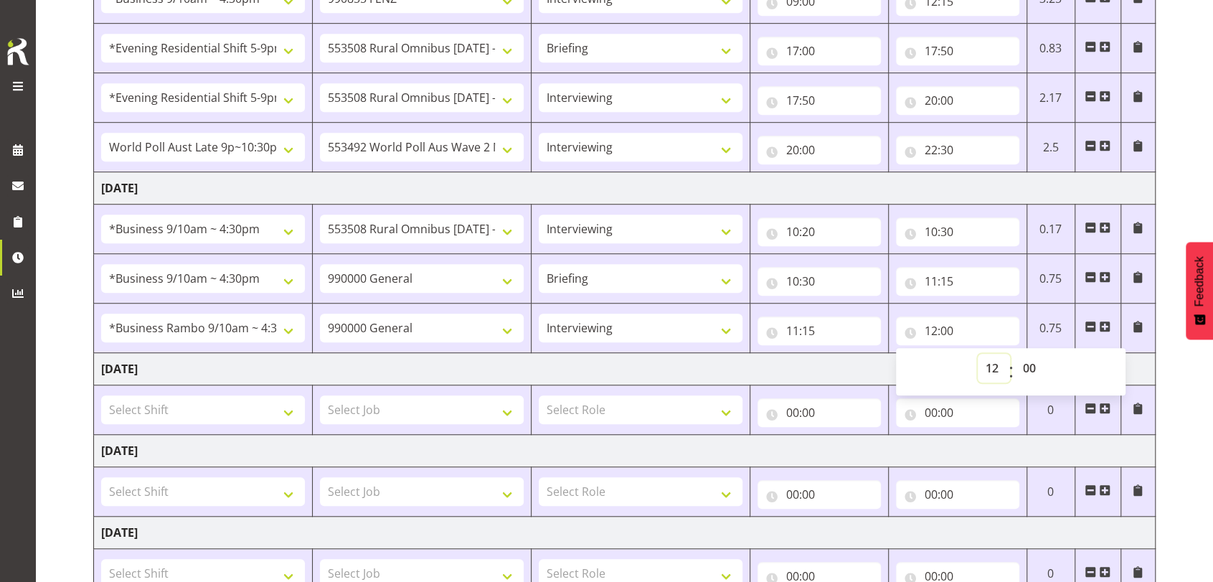
drag, startPoint x: 992, startPoint y: 374, endPoint x: 995, endPoint y: 366, distance: 8.4
click at [992, 374] on select "00 01 02 03 04 05 06 07 08 09 10 11 12 13 14 15 16 17 18 19 20 21 22 23" at bounding box center [993, 368] width 32 height 29
select select "11"
click at [977, 354] on select "00 01 02 03 04 05 06 07 08 09 10 11 12 13 14 15 16 17 18 19 20 21 22 23" at bounding box center [993, 368] width 32 height 29
type input "11:00"
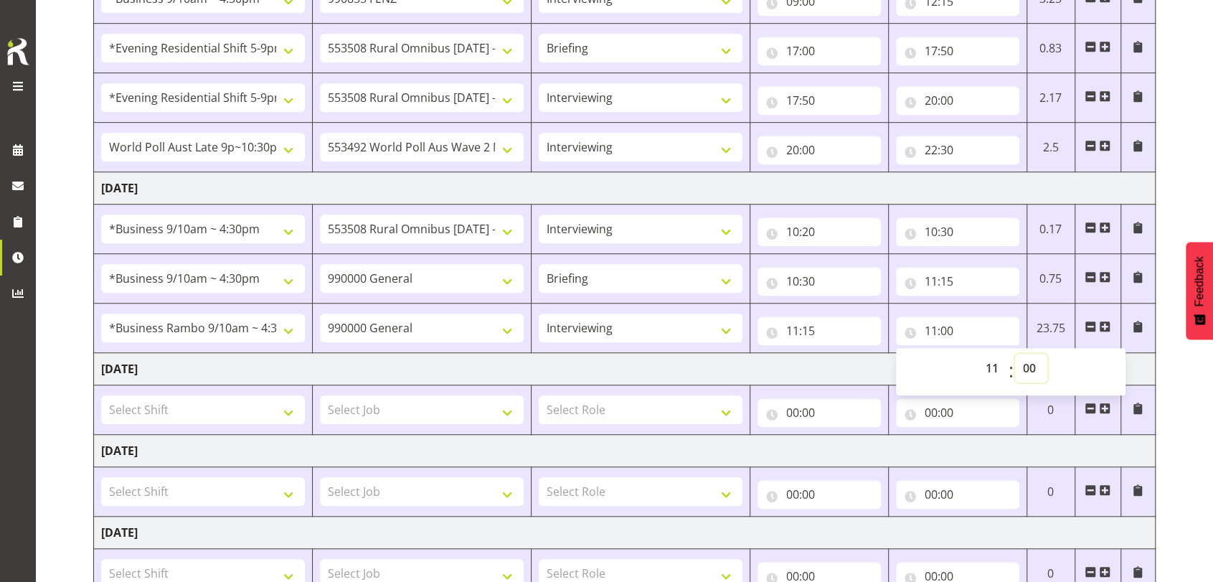
click at [1030, 367] on select "00 01 02 03 04 05 06 07 08 09 10 11 12 13 14 15 16 17 18 19 20 21 22 23 24 25 2…" at bounding box center [1031, 368] width 32 height 29
select select "45"
click at [1015, 354] on select "00 01 02 03 04 05 06 07 08 09 10 11 12 13 14 15 16 17 18 19 20 21 22 23 24 25 2…" at bounding box center [1031, 368] width 32 height 29
type input "11:45"
click at [1109, 323] on span at bounding box center [1104, 326] width 11 height 11
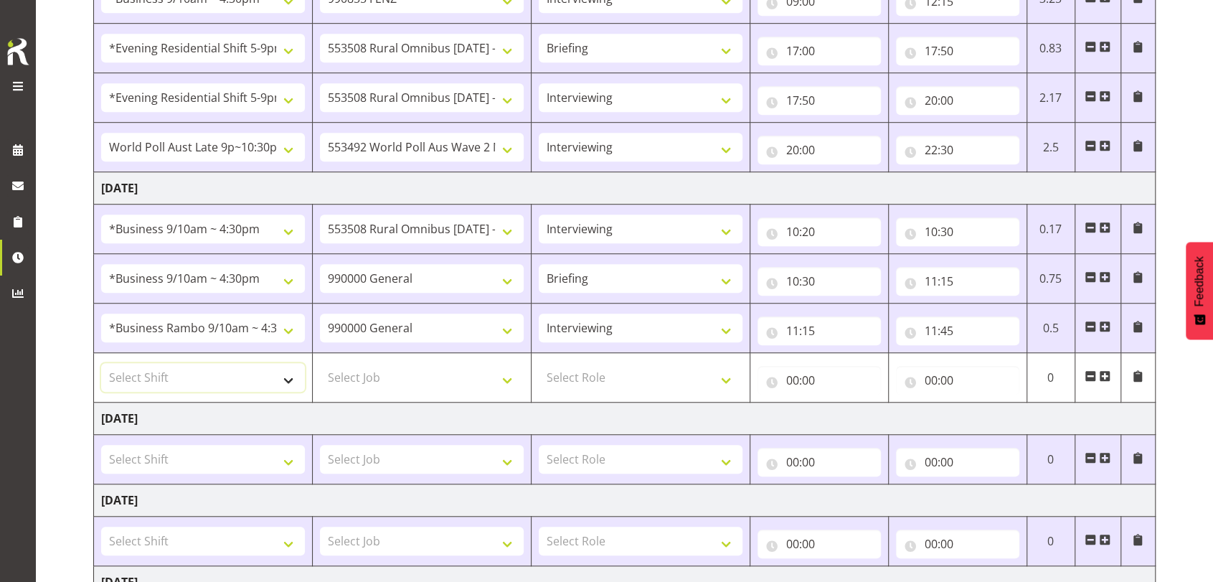
click at [290, 379] on select "Select Shift !!Project Briefing (Job to be assigned) !!Weekend Residential (Ros…" at bounding box center [203, 377] width 204 height 29
click at [794, 360] on div "00:00 00 01 02 03 04 05 06 07 08 09 10 11 12 13 14 15 16 17 18 19 20 21 22 23 :…" at bounding box center [818, 377] width 123 height 34
click at [293, 328] on select "!!Project Briefing (Job to be assigned) !!Weekend Residential (Roster IT Shift …" at bounding box center [203, 327] width 204 height 29
select select "26078"
click at [101, 313] on select "!!Project Briefing (Job to be assigned) !!Weekend Residential (Roster IT Shift …" at bounding box center [203, 327] width 204 height 29
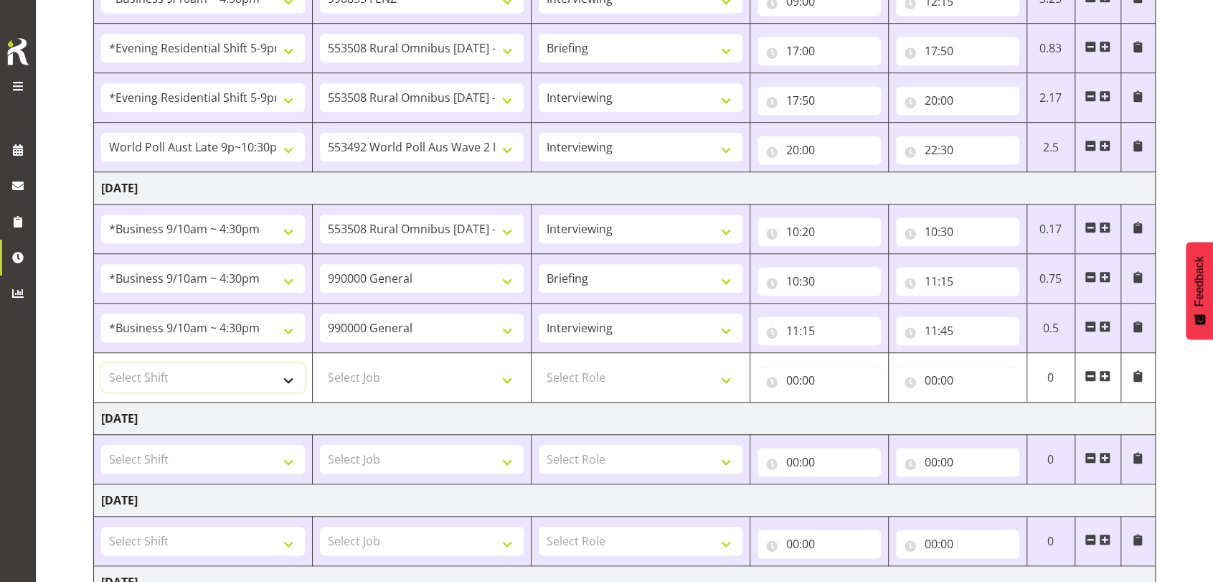
click at [290, 381] on select "Select Shift !!Project Briefing (Job to be assigned) !!Weekend Residential (Ros…" at bounding box center [203, 377] width 204 height 29
select select "70711"
click at [101, 363] on select "Select Shift !!Project Briefing (Job to be assigned) !!Weekend Residential (Ros…" at bounding box center [203, 377] width 204 height 29
click at [510, 376] on select "Select Job 550060 IF Admin 553492 World Poll Aus Wave 2 Main 2025 553493 World …" at bounding box center [422, 377] width 204 height 29
select select "10536"
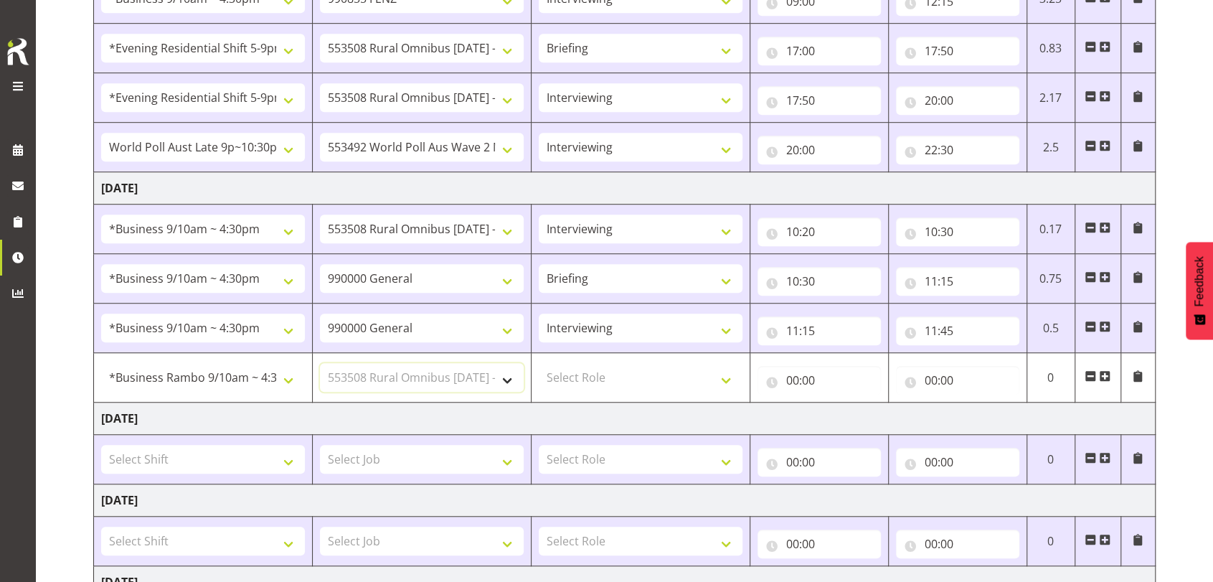
click at [320, 363] on select "Select Job 550060 IF Admin 553492 World Poll Aus Wave 2 Main 2025 553493 World …" at bounding box center [422, 377] width 204 height 29
click at [726, 376] on select "Select Role Briefing Interviewing" at bounding box center [641, 377] width 204 height 29
select select "47"
click at [539, 363] on select "Select Role Briefing Interviewing" at bounding box center [641, 377] width 204 height 29
click at [792, 377] on input "00:00" at bounding box center [818, 380] width 123 height 29
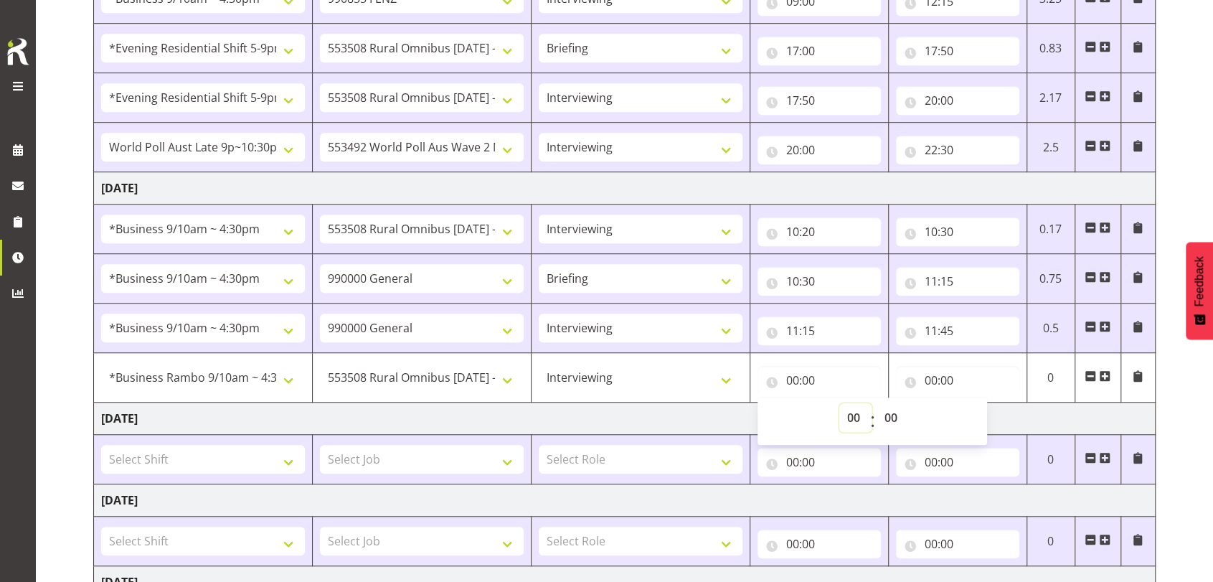
click at [855, 412] on select "00 01 02 03 04 05 06 07 08 09 10 11 12 13 14 15 16 17 18 19 20 21 22 23" at bounding box center [855, 417] width 32 height 29
select select "11"
click at [839, 403] on select "00 01 02 03 04 05 06 07 08 09 10 11 12 13 14 15 16 17 18 19 20 21 22 23" at bounding box center [855, 417] width 32 height 29
type input "11:00"
click at [895, 420] on select "00 01 02 03 04 05 06 07 08 09 10 11 12 13 14 15 16 17 18 19 20 21 22 23 24 25 2…" at bounding box center [892, 417] width 32 height 29
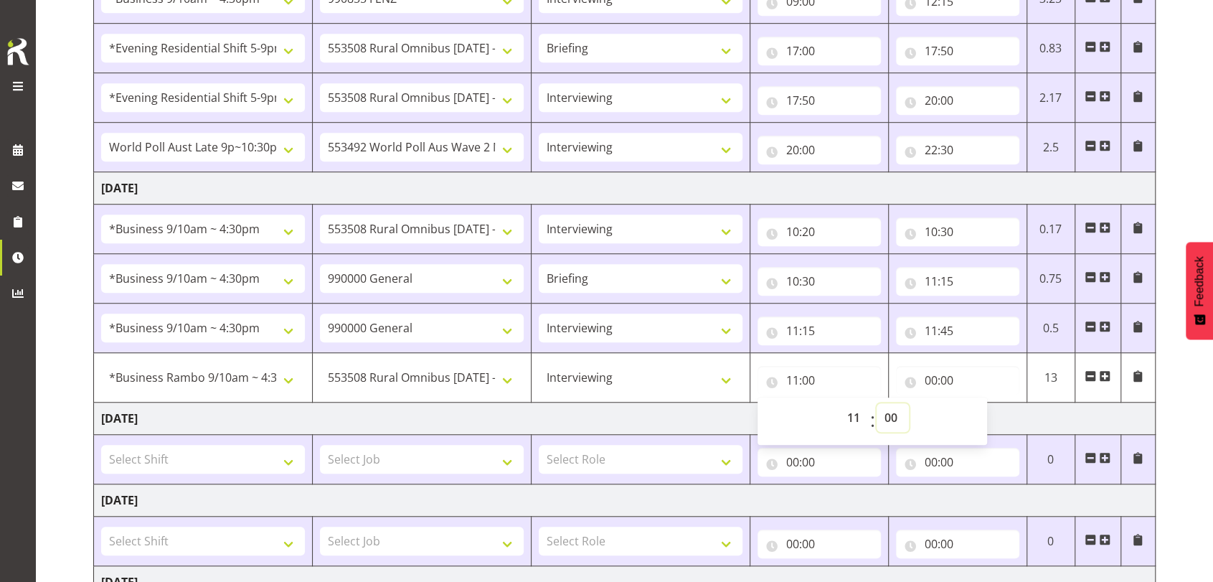
select select "45"
click at [876, 403] on select "00 01 02 03 04 05 06 07 08 09 10 11 12 13 14 15 16 17 18 19 20 21 22 23 24 25 2…" at bounding box center [892, 417] width 32 height 29
type input "11:45"
click at [929, 376] on input "00:00" at bounding box center [957, 380] width 123 height 29
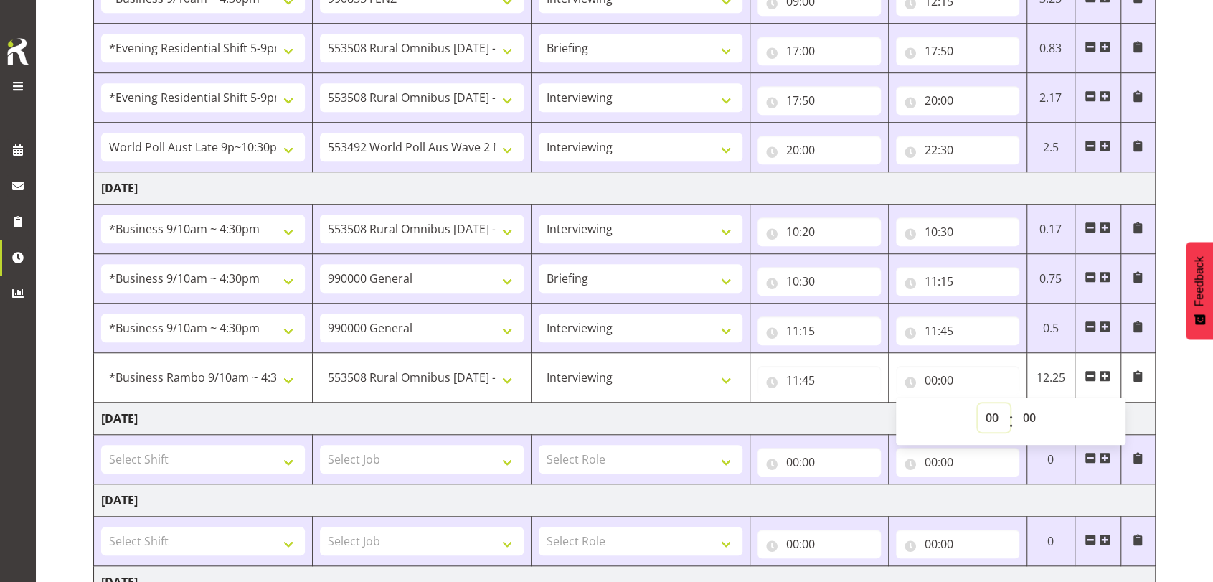
click at [986, 415] on select "00 01 02 03 04 05 06 07 08 09 10 11 12 13 14 15 16 17 18 19 20 21 22 23" at bounding box center [993, 417] width 32 height 29
select select "11"
click at [977, 403] on select "00 01 02 03 04 05 06 07 08 09 10 11 12 13 14 15 16 17 18 19 20 21 22 23" at bounding box center [993, 417] width 32 height 29
type input "11:00"
click at [1038, 419] on select "00 01 02 03 04 05 06 07 08 09 10 11 12 13 14 15 16 17 18 19 20 21 22 23 24 25 2…" at bounding box center [1031, 417] width 32 height 29
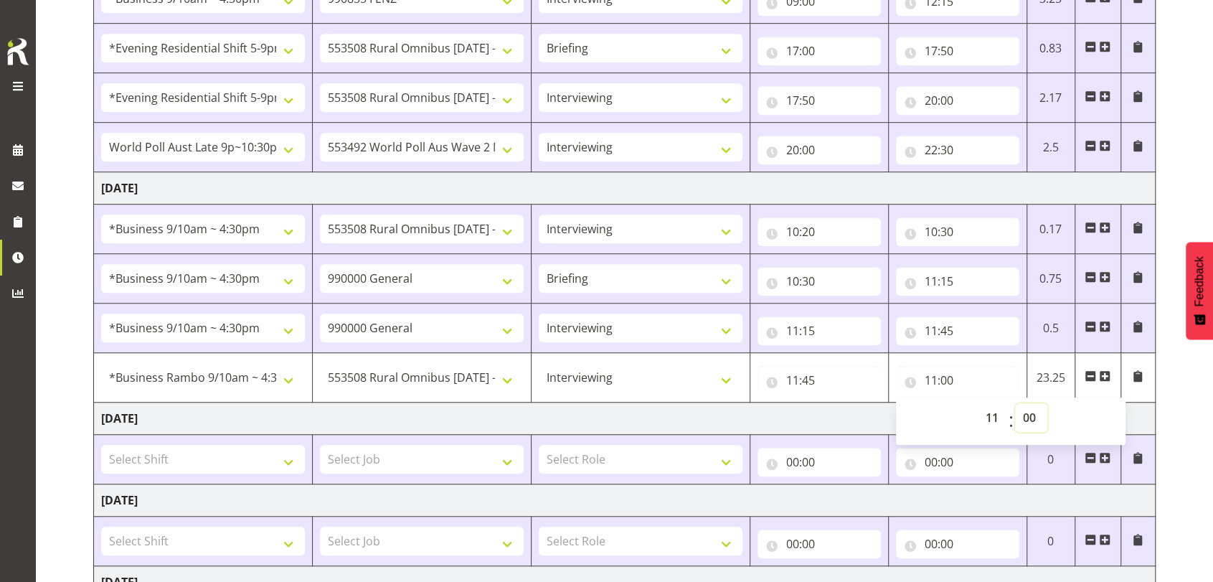
select select "50"
click at [1015, 403] on select "00 01 02 03 04 05 06 07 08 09 10 11 12 13 14 15 16 17 18 19 20 21 22 23 24 25 2…" at bounding box center [1031, 417] width 32 height 29
type input "11:50"
click at [1106, 372] on span at bounding box center [1104, 375] width 11 height 11
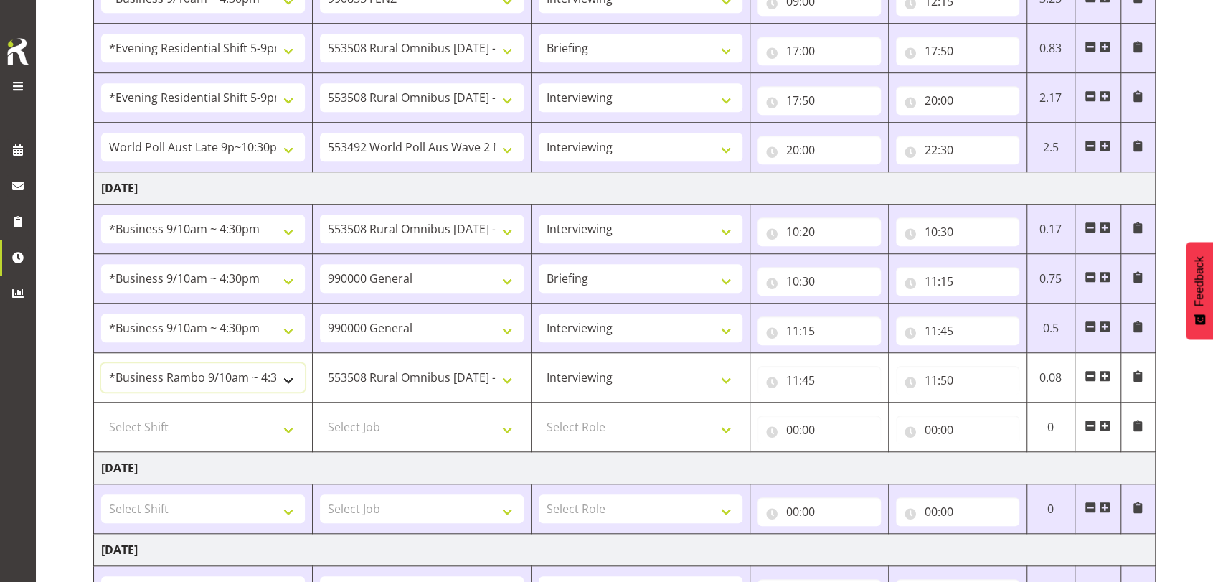
click at [296, 387] on select "!!Project Briefing (Job to be assigned) !!Weekend Residential (Roster IT Shift …" at bounding box center [203, 377] width 204 height 29
select select "26078"
click at [101, 363] on select "!!Project Briefing (Job to be assigned) !!Weekend Residential (Roster IT Shift …" at bounding box center [203, 377] width 204 height 29
click at [293, 430] on select "Select Shift !!Project Briefing (Job to be assigned) !!Weekend Residential (Ros…" at bounding box center [203, 426] width 204 height 29
select select "26078"
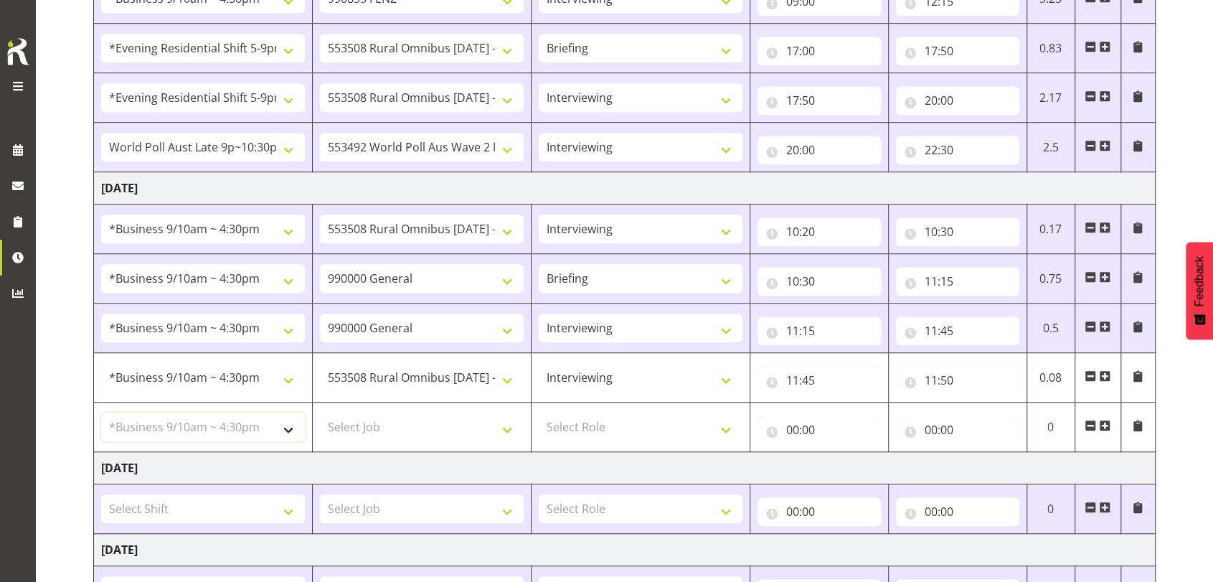
click at [101, 412] on select "Select Shift !!Project Briefing (Job to be assigned) !!Weekend Residential (Ros…" at bounding box center [203, 426] width 204 height 29
click at [511, 427] on select "Select Job 550060 IF Admin 553492 World Poll Aus Wave 2 Main 2025 553493 World …" at bounding box center [422, 426] width 204 height 29
select select "9636"
click at [320, 412] on select "Select Job 550060 IF Admin 553492 World Poll Aus Wave 2 Main 2025 553493 World …" at bounding box center [422, 426] width 204 height 29
click at [727, 425] on select "Select Role Briefing Interviewing" at bounding box center [641, 426] width 204 height 29
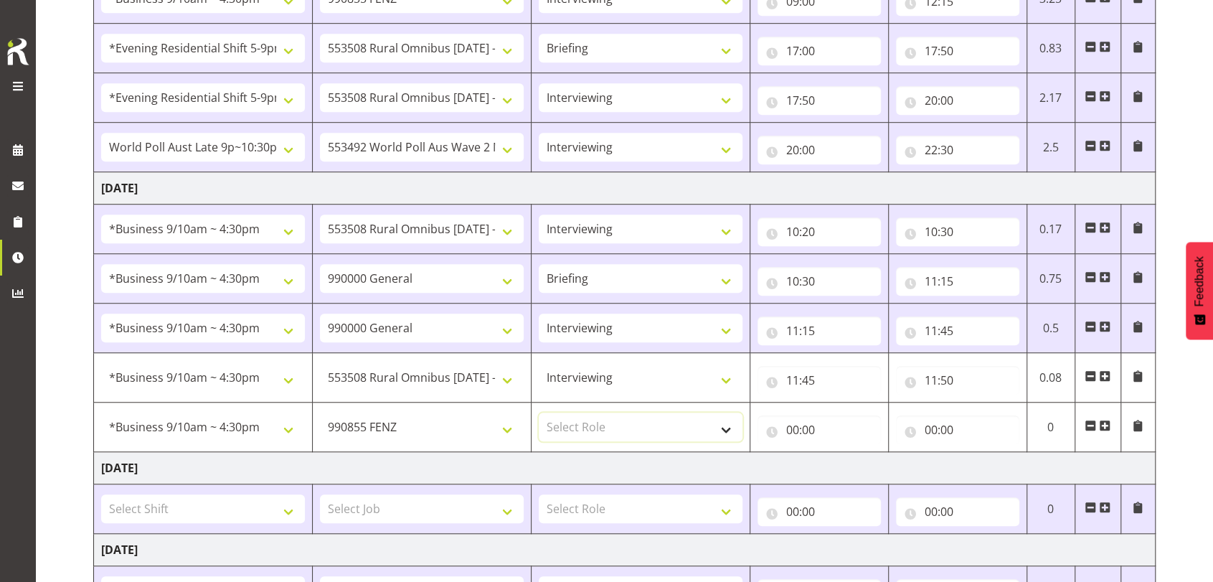
select select "47"
click at [539, 412] on select "Select Role Briefing Interviewing" at bounding box center [641, 426] width 204 height 29
click at [795, 426] on input "00:00" at bounding box center [818, 429] width 123 height 29
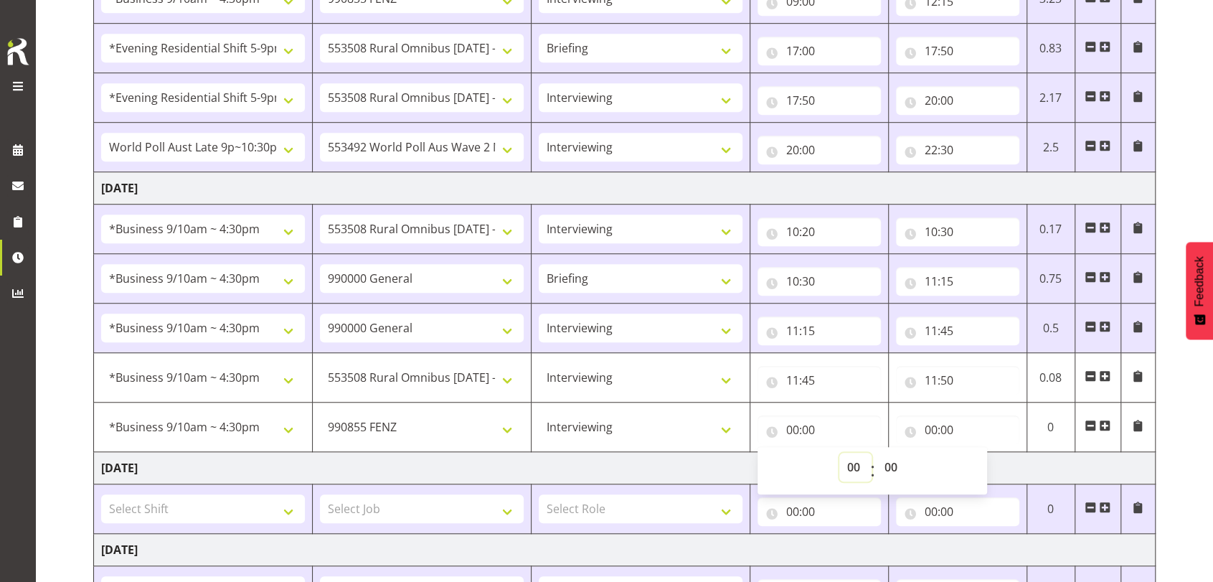
drag, startPoint x: 848, startPoint y: 460, endPoint x: 848, endPoint y: 452, distance: 7.9
click at [848, 460] on select "00 01 02 03 04 05 06 07 08 09 10 11 12 13 14 15 16 17 18 19 20 21 22 23" at bounding box center [855, 466] width 32 height 29
select select "11"
click at [839, 452] on select "00 01 02 03 04 05 06 07 08 09 10 11 12 13 14 15 16 17 18 19 20 21 22 23" at bounding box center [855, 466] width 32 height 29
type input "11:00"
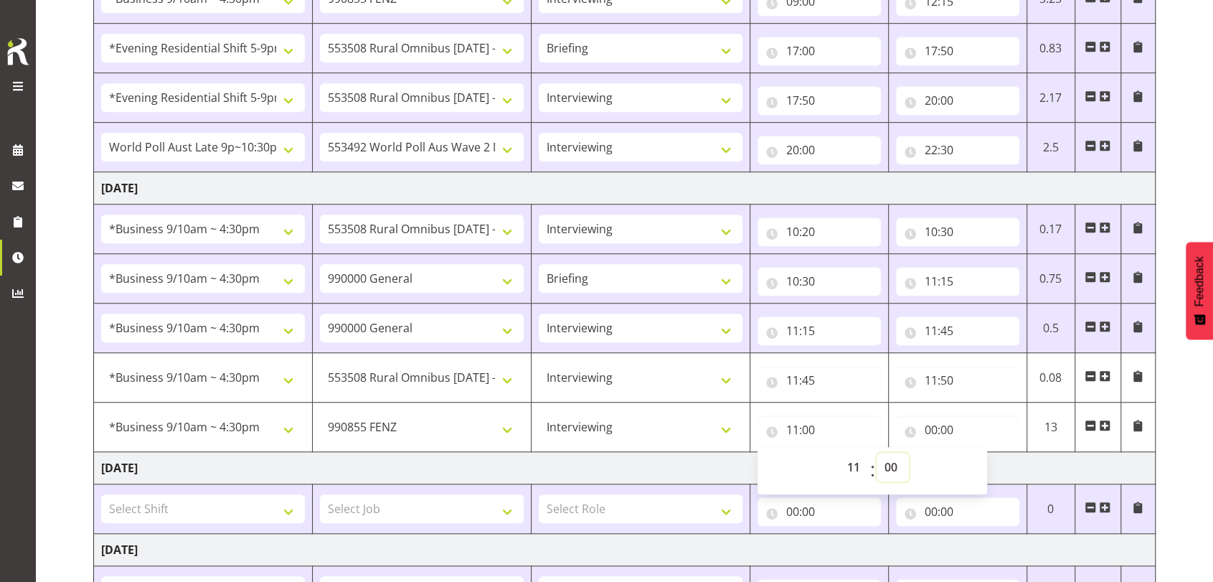
drag, startPoint x: 896, startPoint y: 463, endPoint x: 895, endPoint y: 452, distance: 10.8
click at [896, 463] on select "00 01 02 03 04 05 06 07 08 09 10 11 12 13 14 15 16 17 18 19 20 21 22 23 24 25 2…" at bounding box center [892, 466] width 32 height 29
select select "50"
click at [876, 452] on select "00 01 02 03 04 05 06 07 08 09 10 11 12 13 14 15 16 17 18 19 20 21 22 23 24 25 2…" at bounding box center [892, 466] width 32 height 29
type input "11:50"
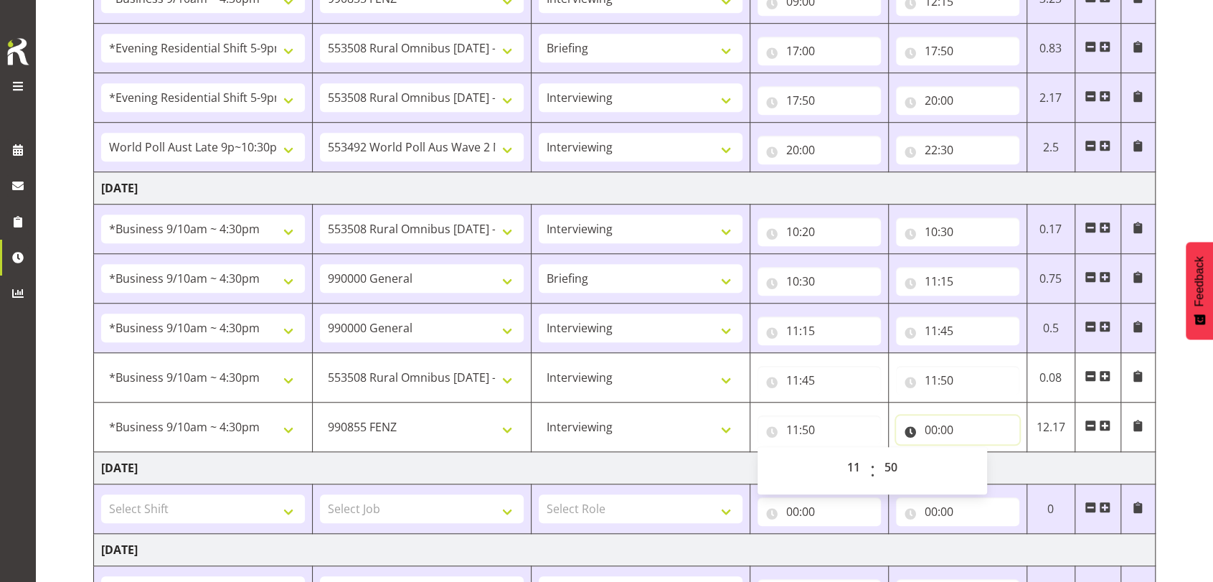
click at [932, 425] on input "00:00" at bounding box center [957, 429] width 123 height 29
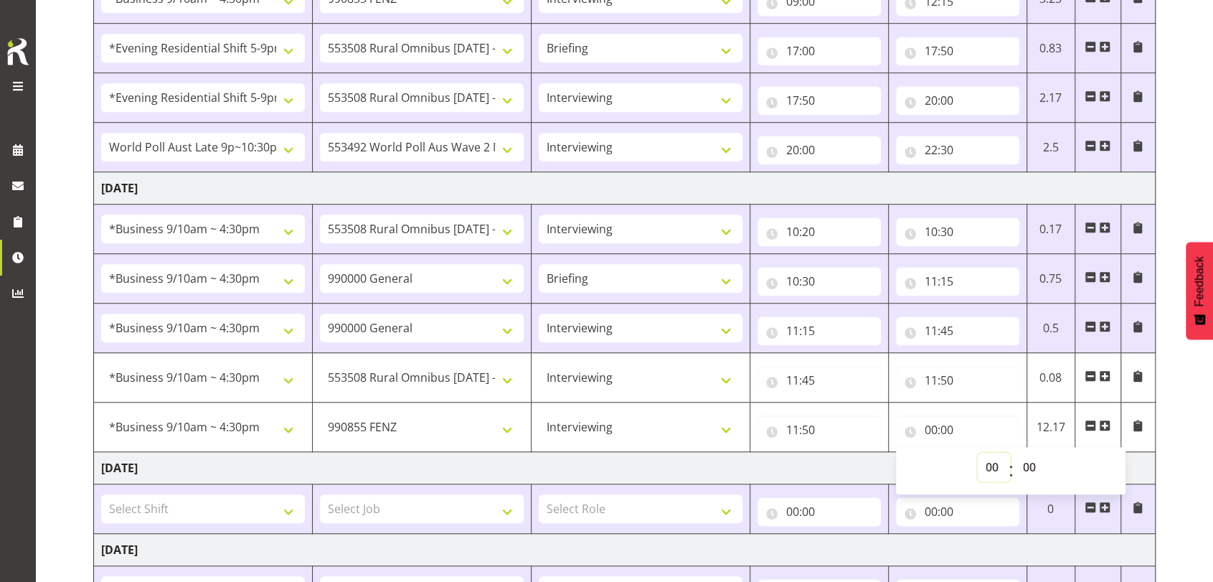
click at [988, 465] on select "00 01 02 03 04 05 06 07 08 09 10 11 12 13 14 15 16 17 18 19 20 21 22 23" at bounding box center [993, 466] width 32 height 29
select select "12"
click at [977, 452] on select "00 01 02 03 04 05 06 07 08 09 10 11 12 13 14 15 16 17 18 19 20 21 22 23" at bounding box center [993, 466] width 32 height 29
type input "12:00"
click at [1025, 465] on select "00 01 02 03 04 05 06 07 08 09 10 11 12 13 14 15 16 17 18 19 20 21 22 23 24 25 2…" at bounding box center [1031, 466] width 32 height 29
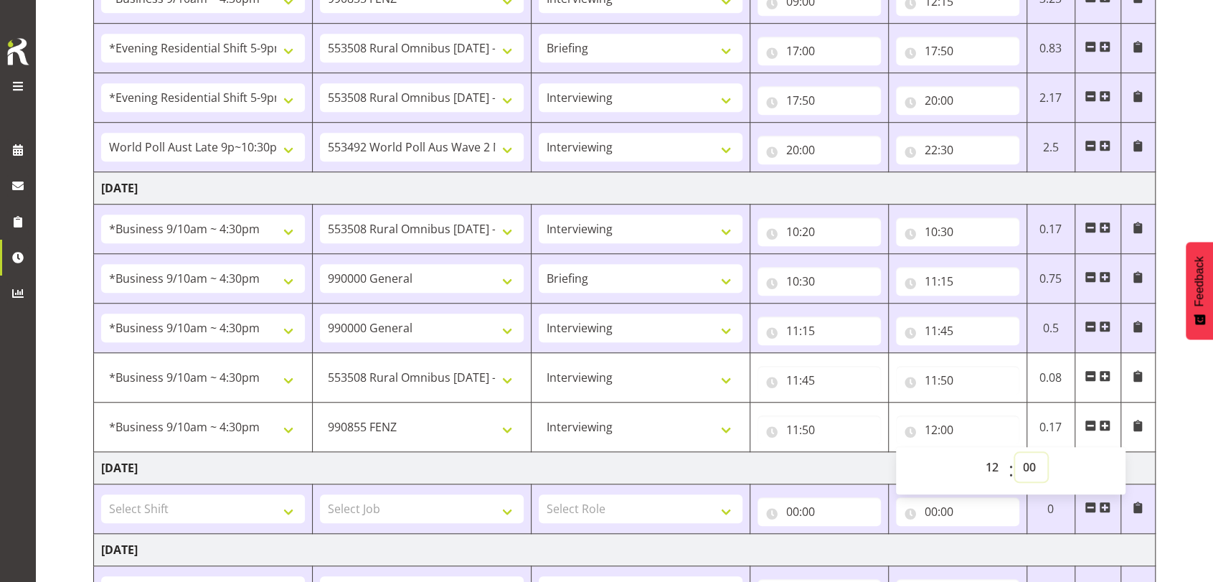
select select "25"
click at [1015, 452] on select "00 01 02 03 04 05 06 07 08 09 10 11 12 13 14 15 16 17 18 19 20 21 22 23 24 25 2…" at bounding box center [1031, 466] width 32 height 29
type input "12:25"
click at [840, 484] on td "00:00 00 01 02 03 04 05 06 07 08 09 10 11 12 13 14 15 16 17 18 19 20 21 22 23 :…" at bounding box center [819, 508] width 138 height 49
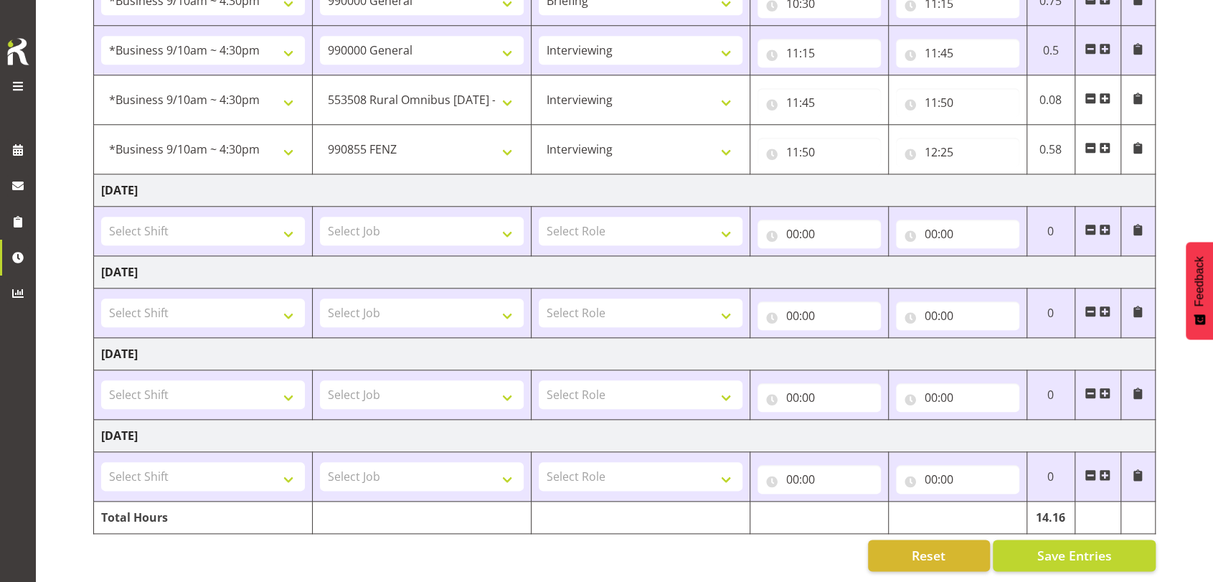
scroll to position [904, 0]
click at [1065, 546] on span "Save Entries" at bounding box center [1073, 555] width 75 height 19
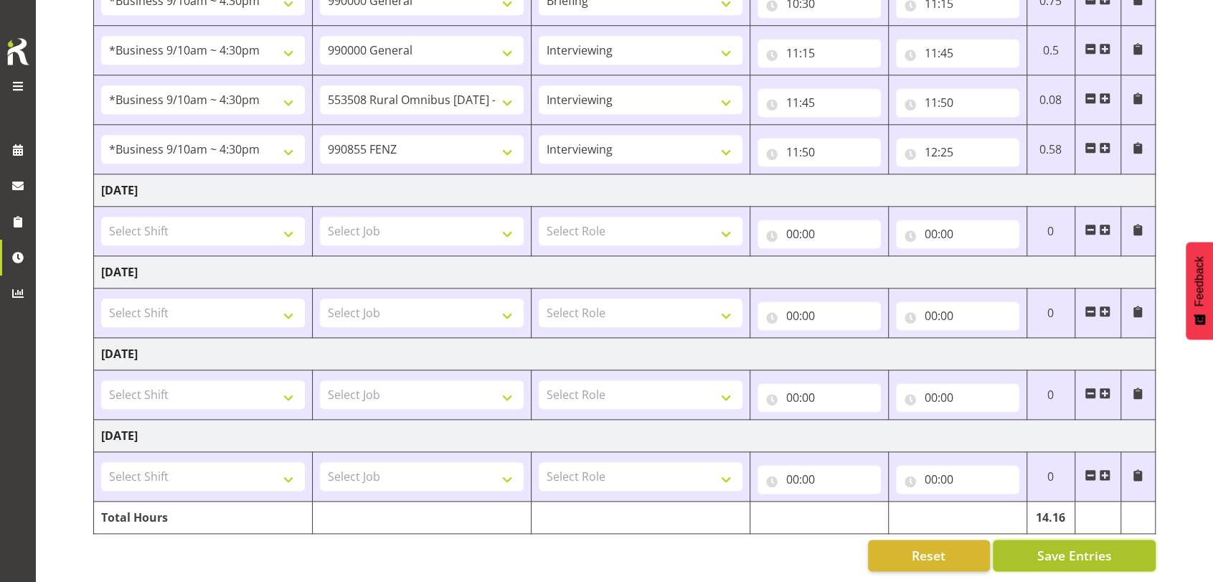
click at [1053, 546] on span "Save Entries" at bounding box center [1073, 555] width 75 height 19
